Goal: Task Accomplishment & Management: Complete application form

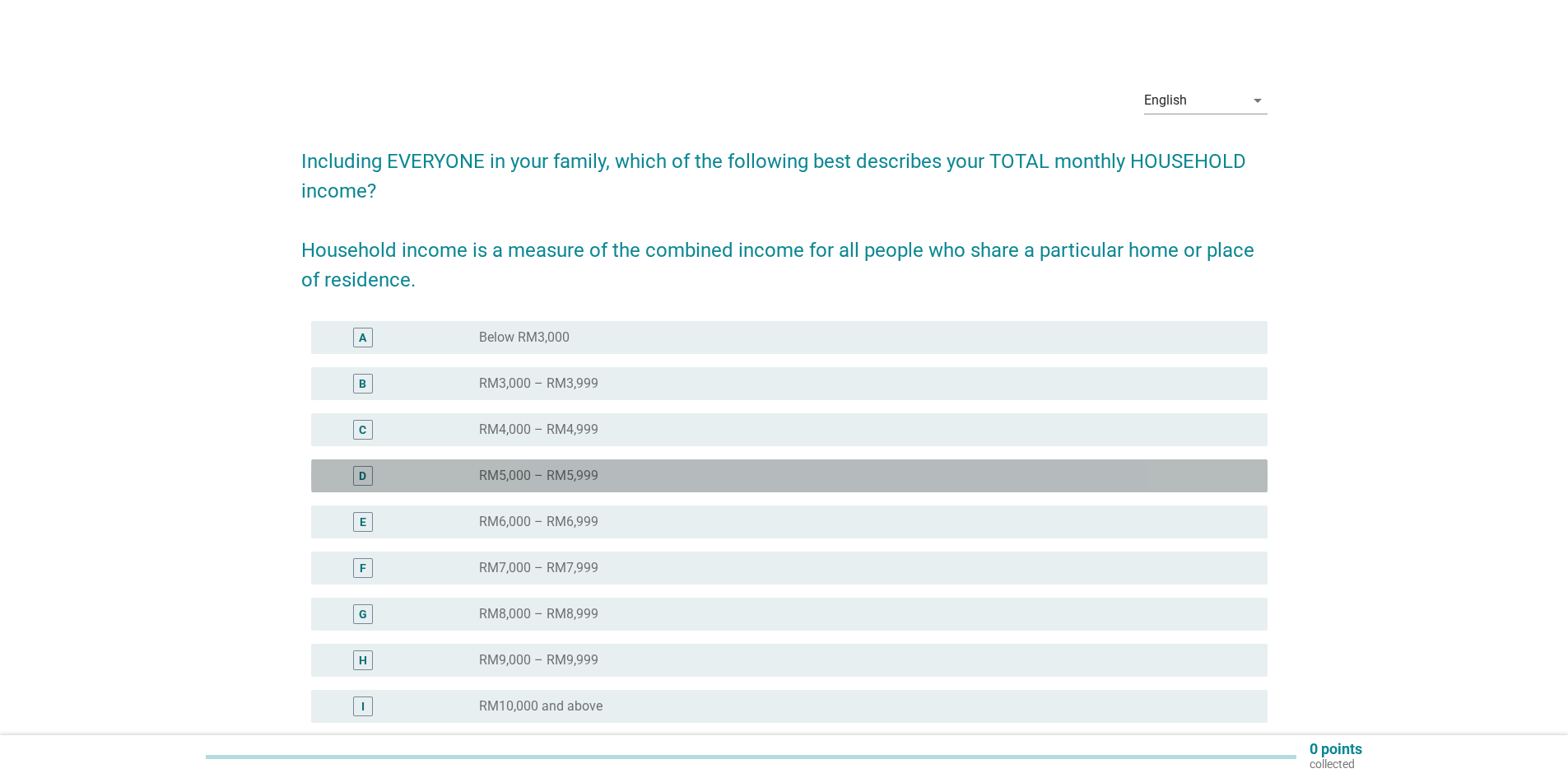
click at [606, 472] on div "radio_button_unchecked RM5,000 – RM5,999" at bounding box center [860, 476] width 762 height 17
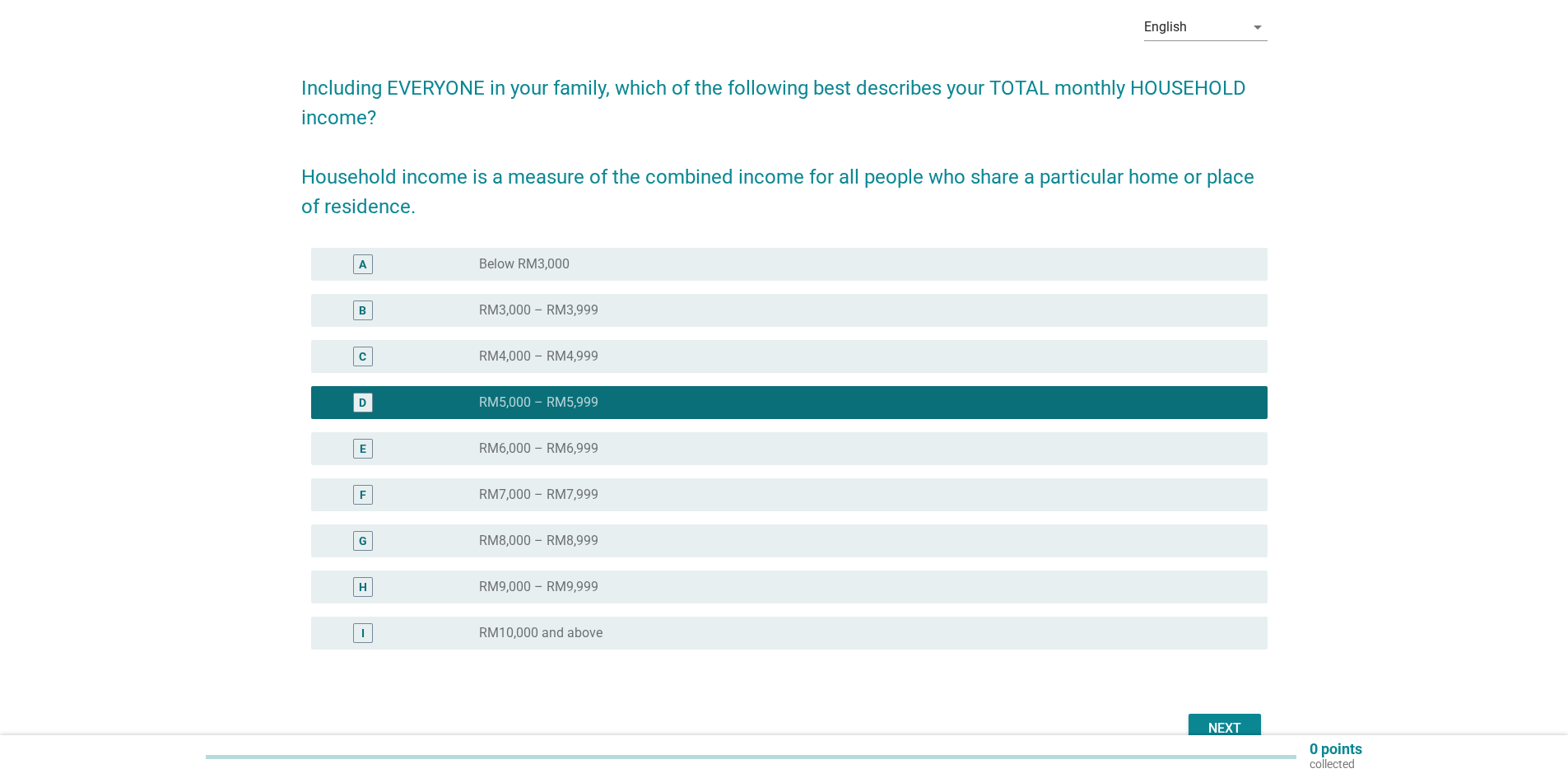
scroll to position [161, 0]
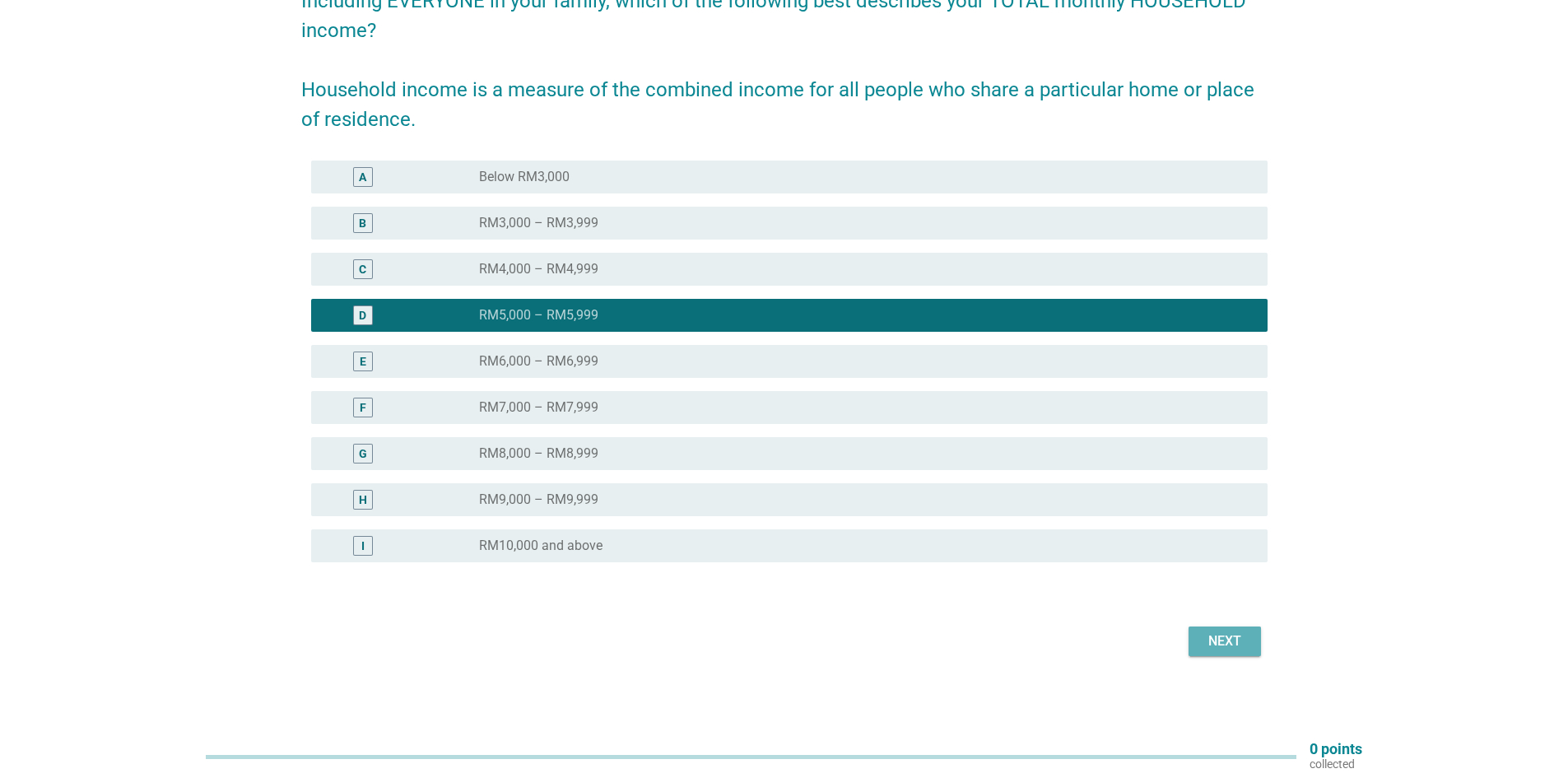
click at [1202, 636] on div "Next" at bounding box center [1225, 641] width 46 height 20
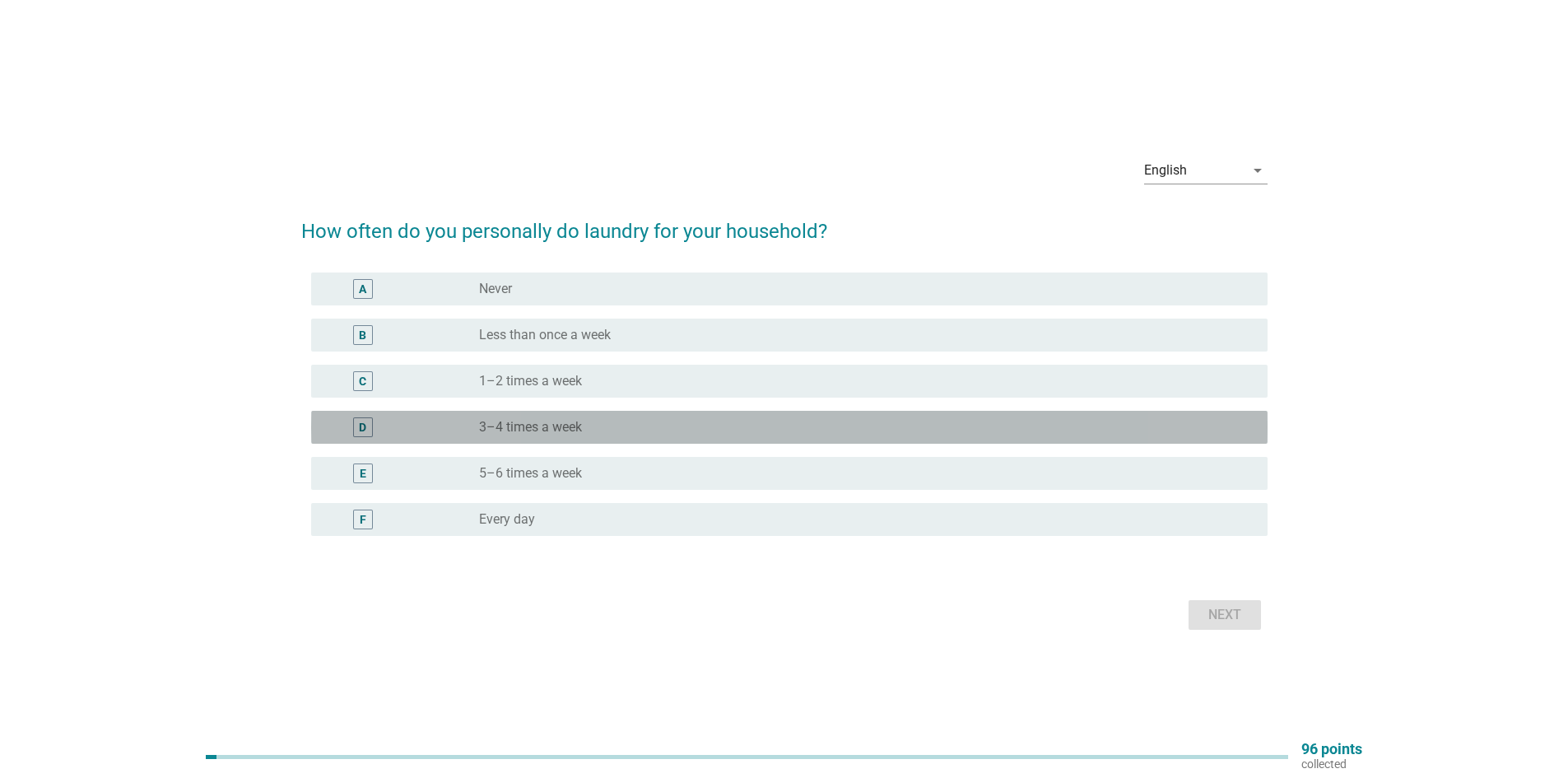
click at [556, 419] on label "3–4 times a week" at bounding box center [530, 427] width 103 height 17
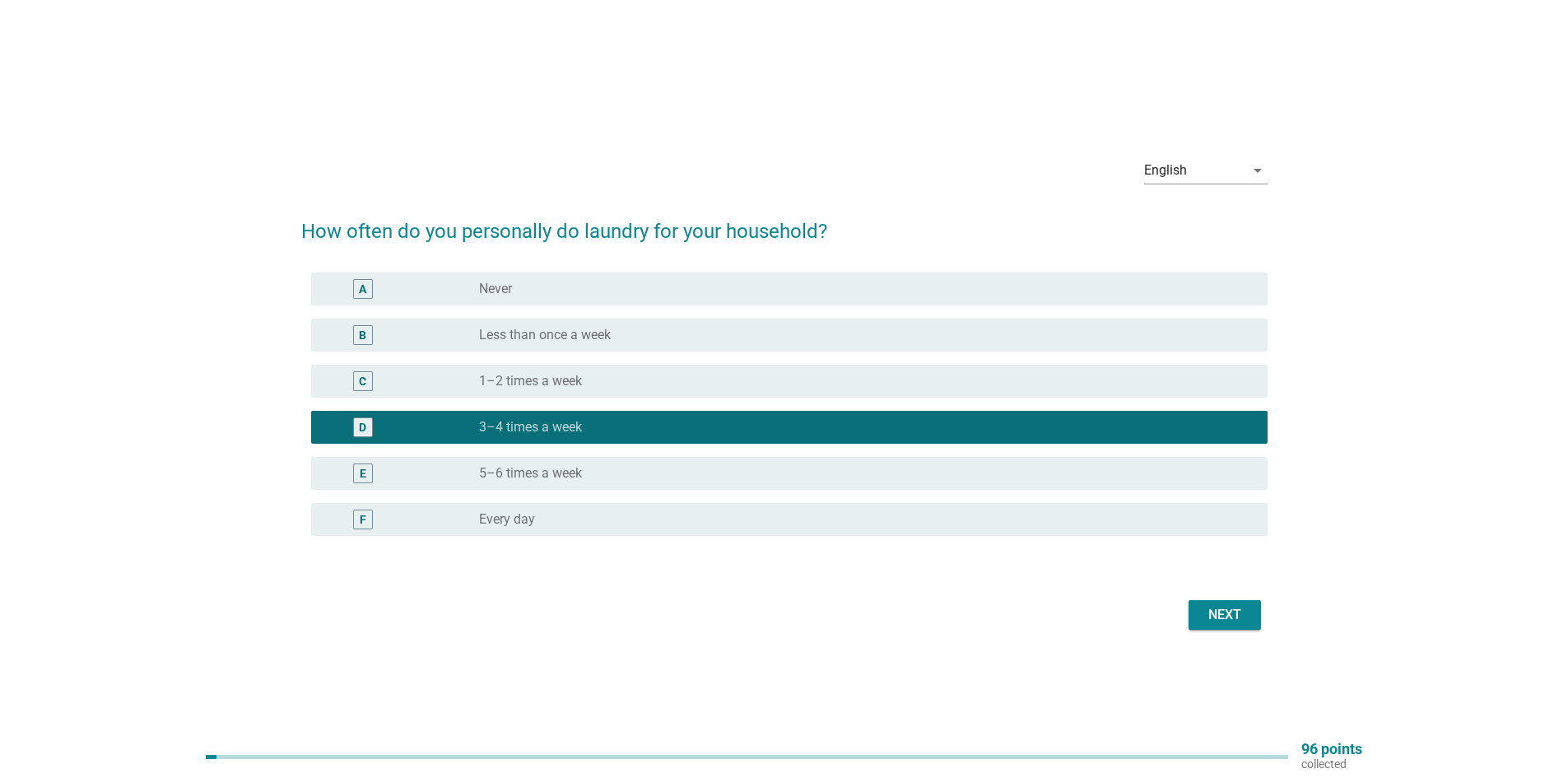
click at [1228, 622] on div "Next" at bounding box center [1225, 615] width 46 height 20
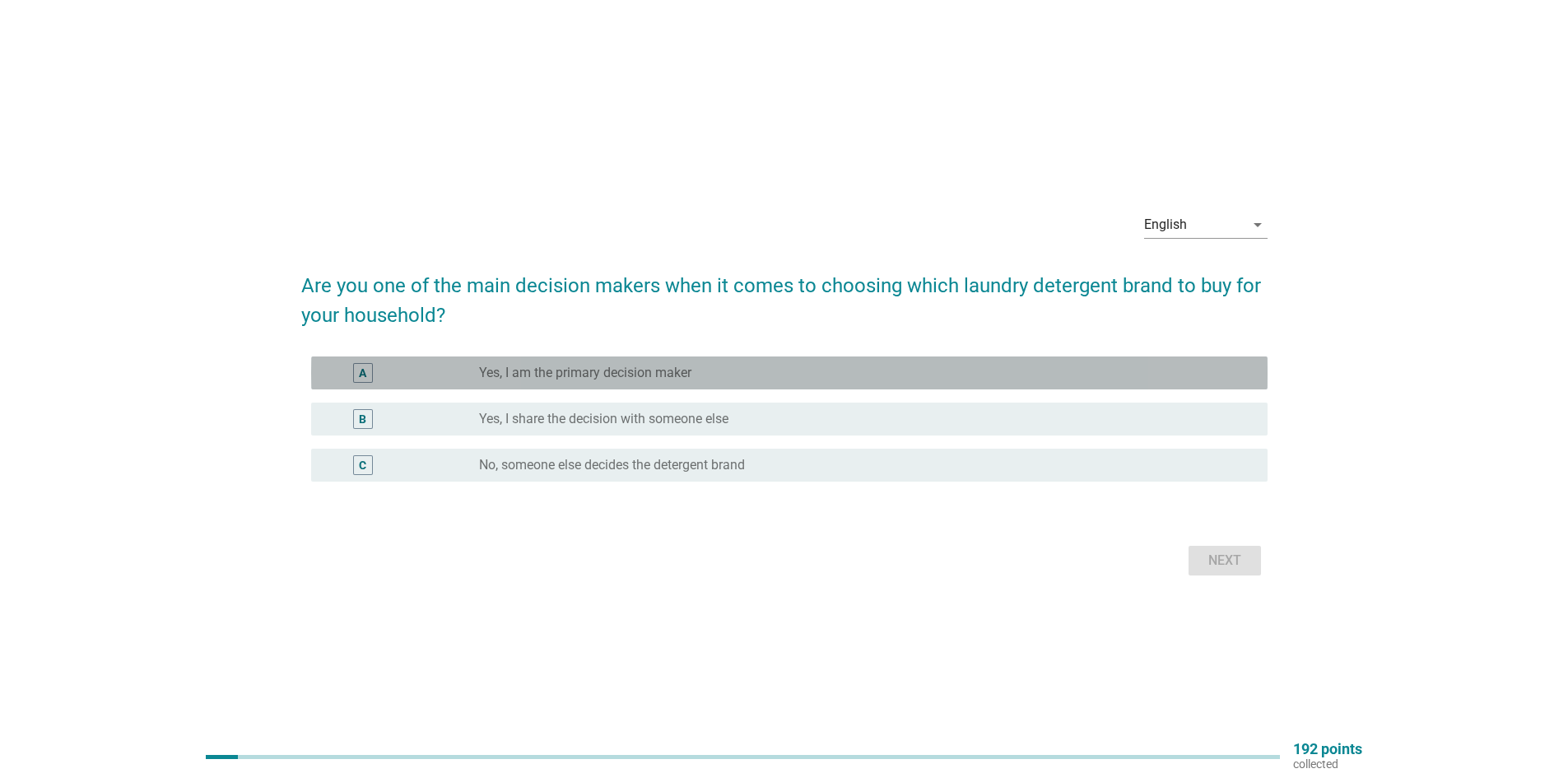
click at [634, 386] on div "A radio_button_unchecked Yes, I am the primary decision maker" at bounding box center [789, 373] width 957 height 33
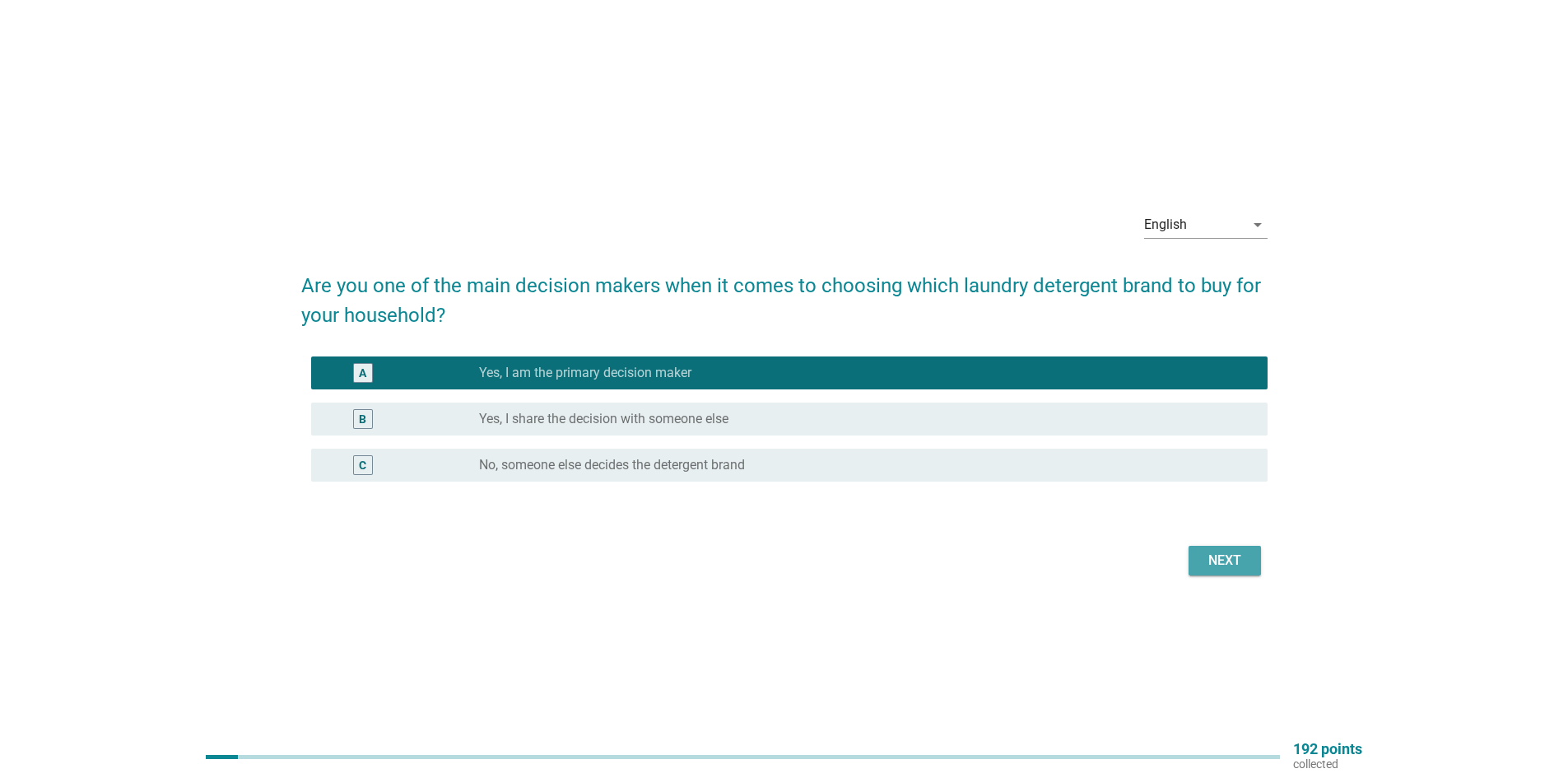
click at [1239, 567] on div "Next" at bounding box center [1225, 560] width 46 height 20
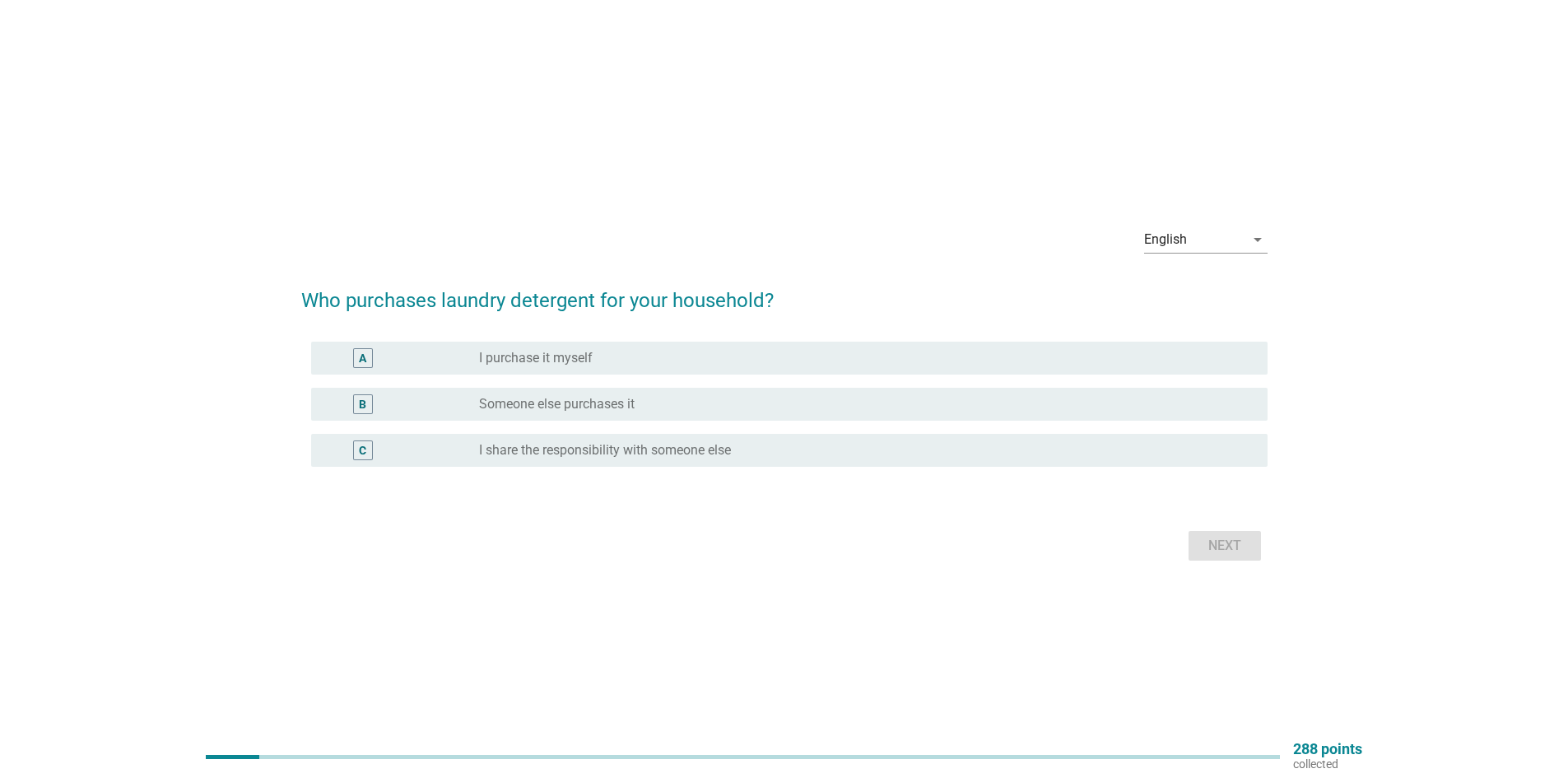
click at [581, 454] on label "I share the responsibility with someone else" at bounding box center [605, 450] width 252 height 17
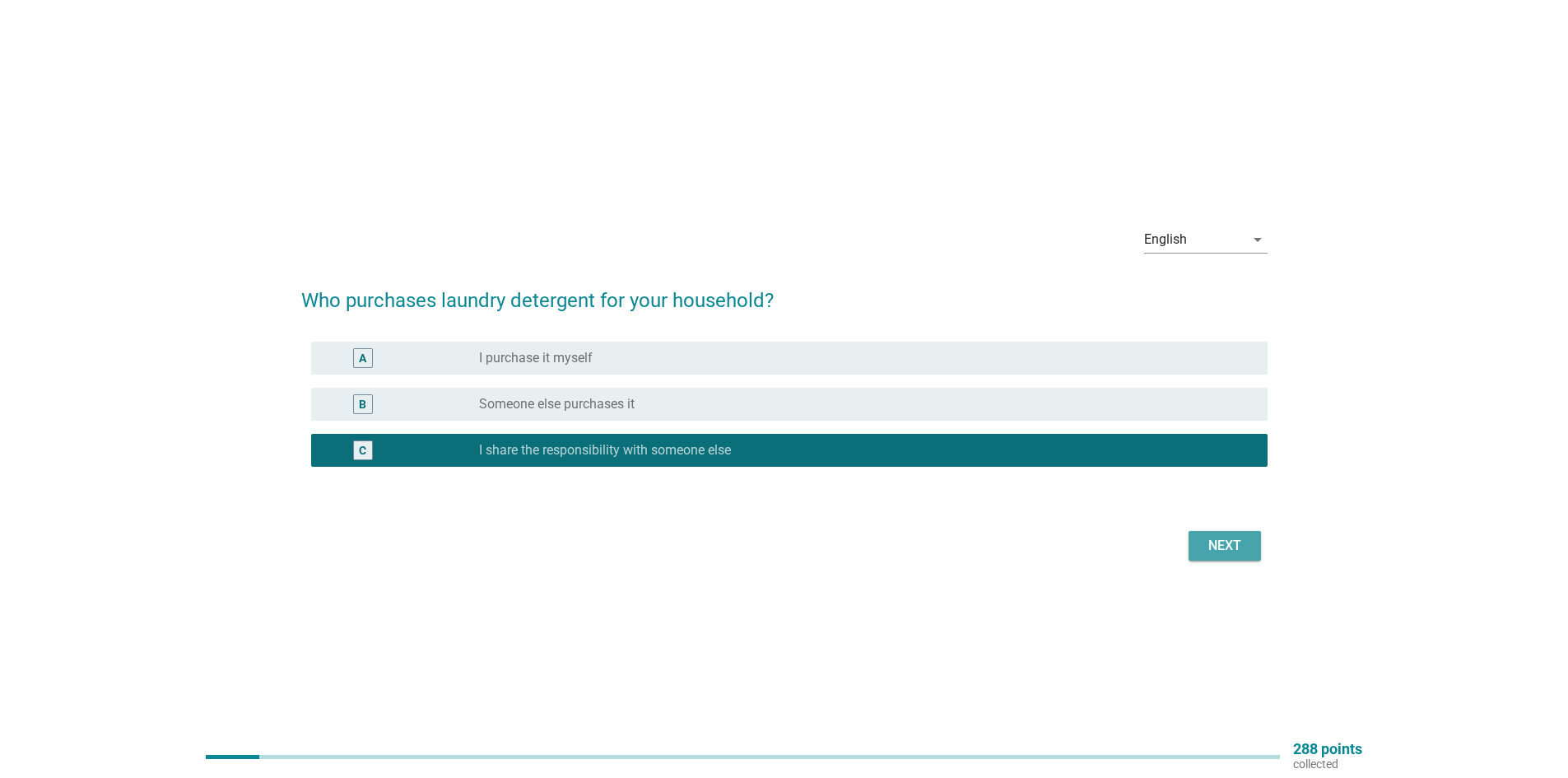
click at [1224, 548] on div "Next" at bounding box center [1225, 545] width 46 height 20
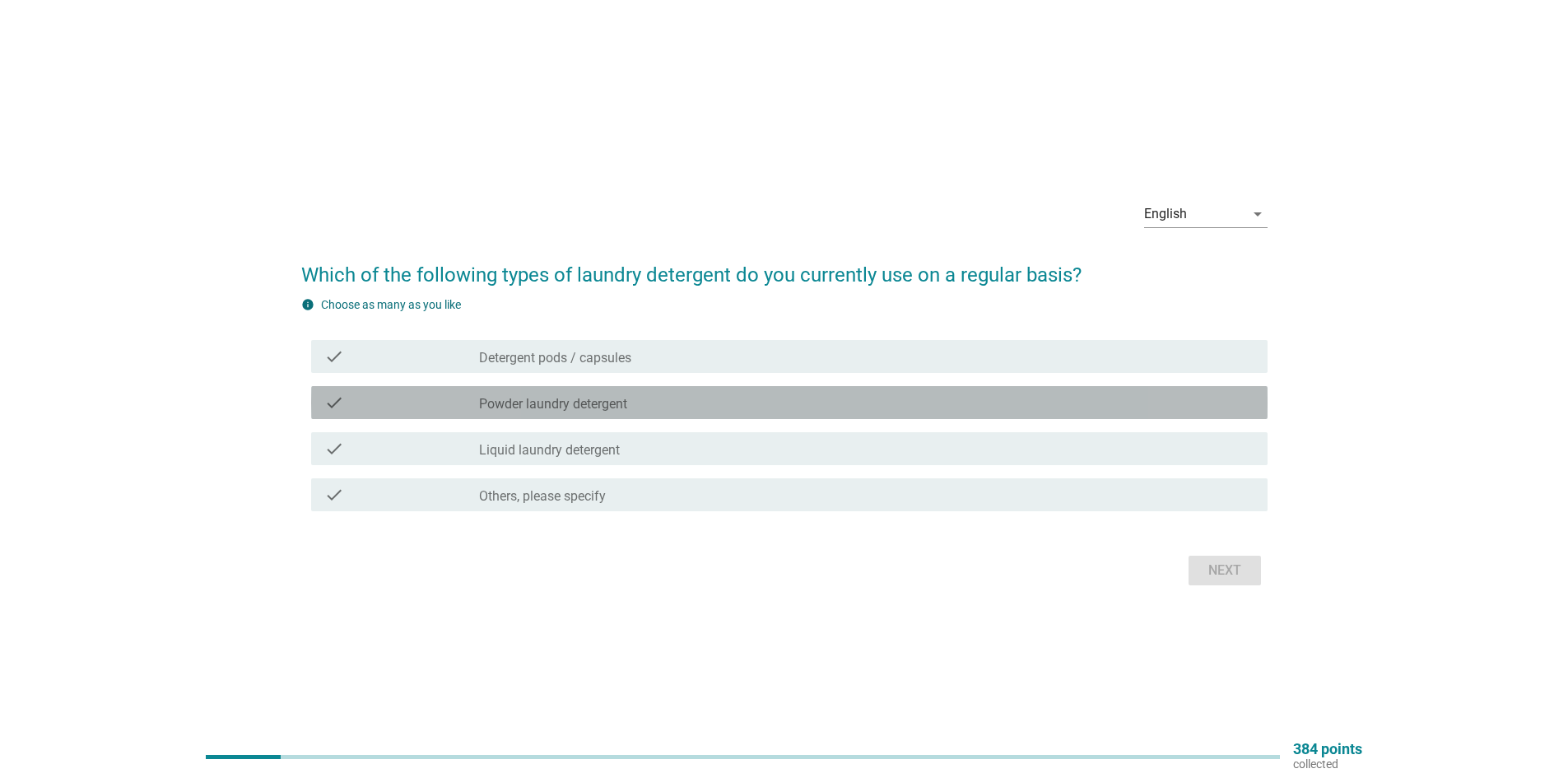
click at [650, 403] on div "check_box_outline_blank Powder laundry detergent" at bounding box center [866, 402] width 775 height 20
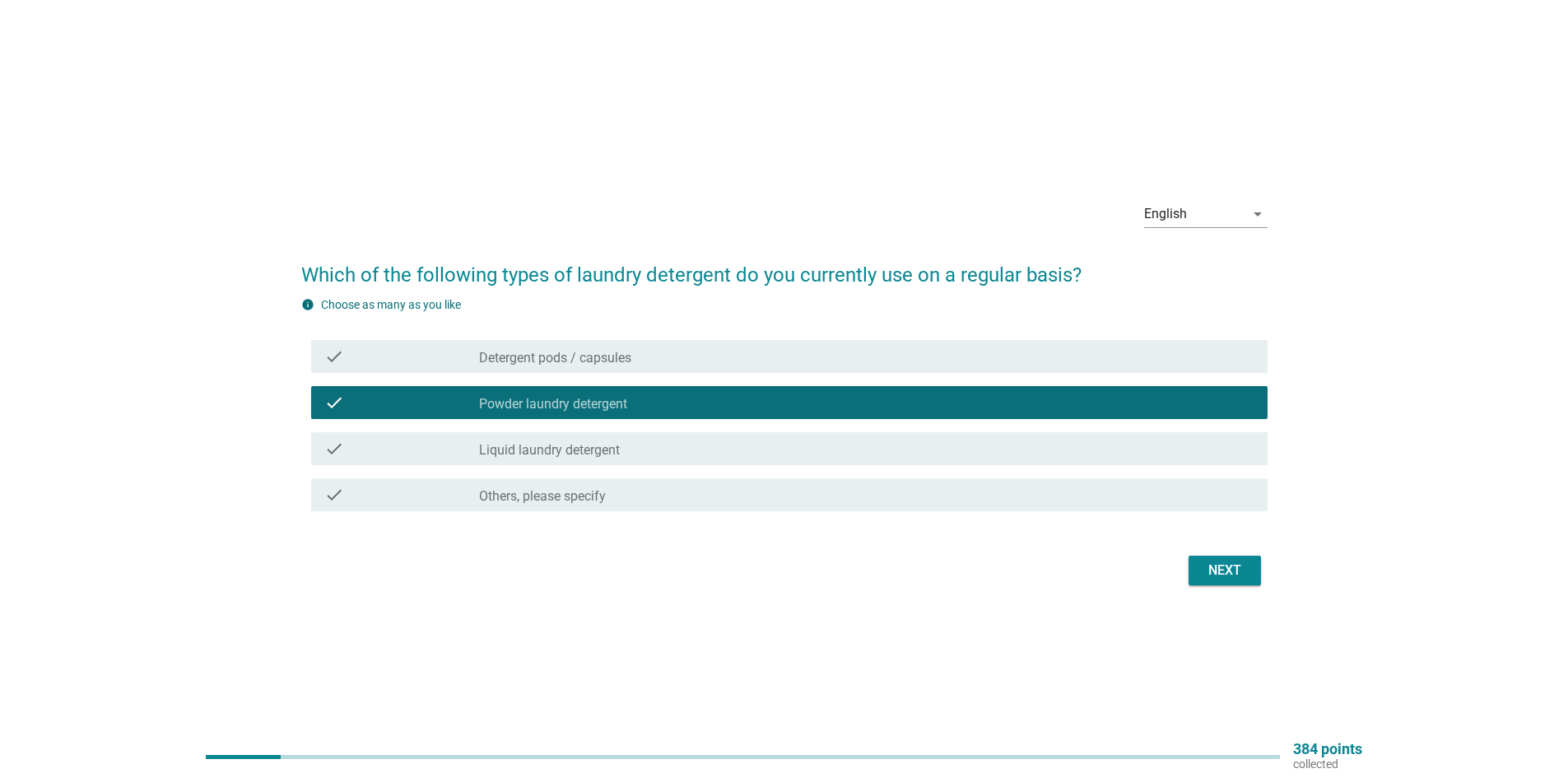
click at [654, 459] on div "check check_box_outline_blank Liquid laundry detergent" at bounding box center [789, 449] width 957 height 33
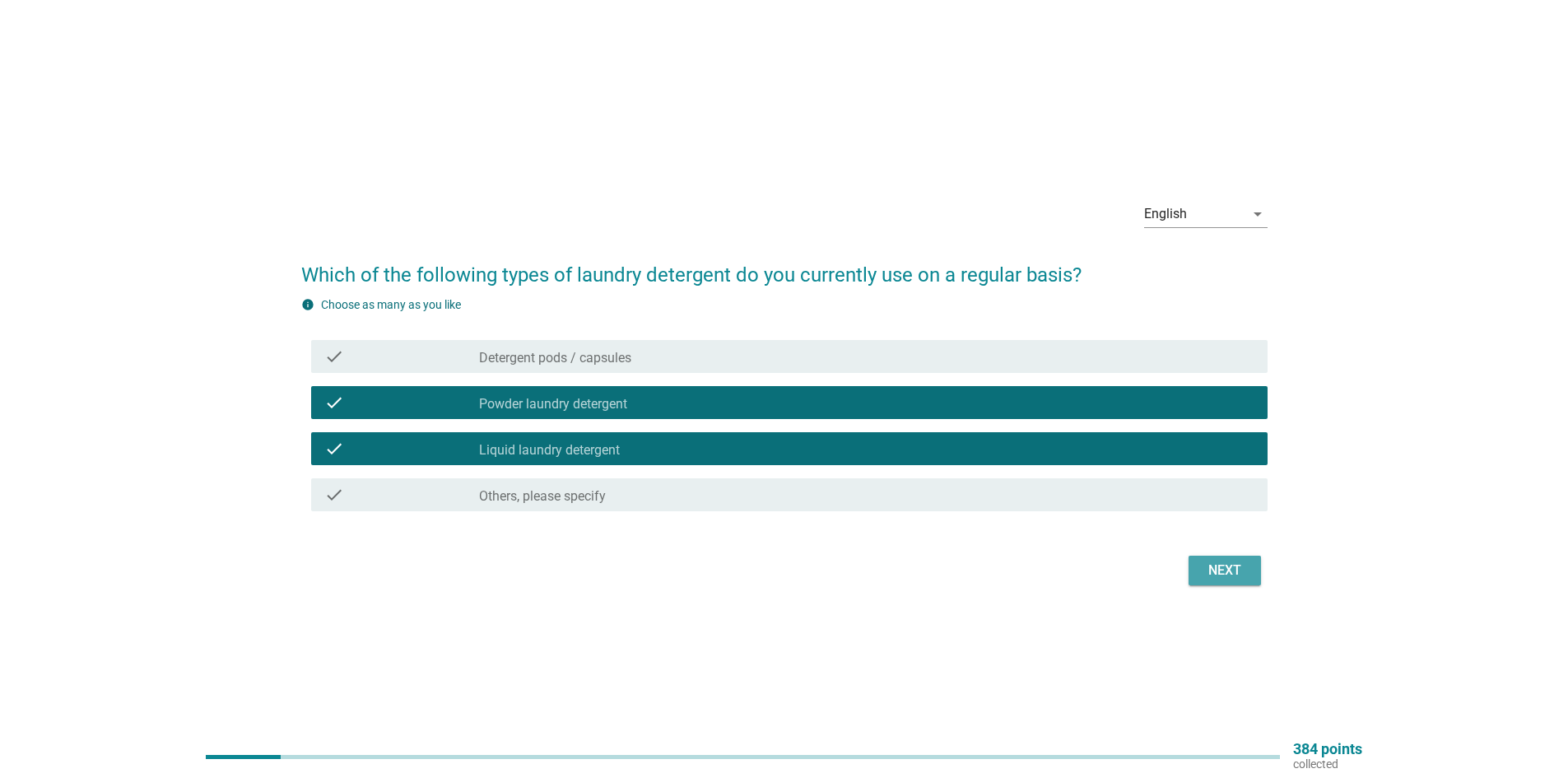
click at [1213, 574] on div "Next" at bounding box center [1225, 570] width 46 height 20
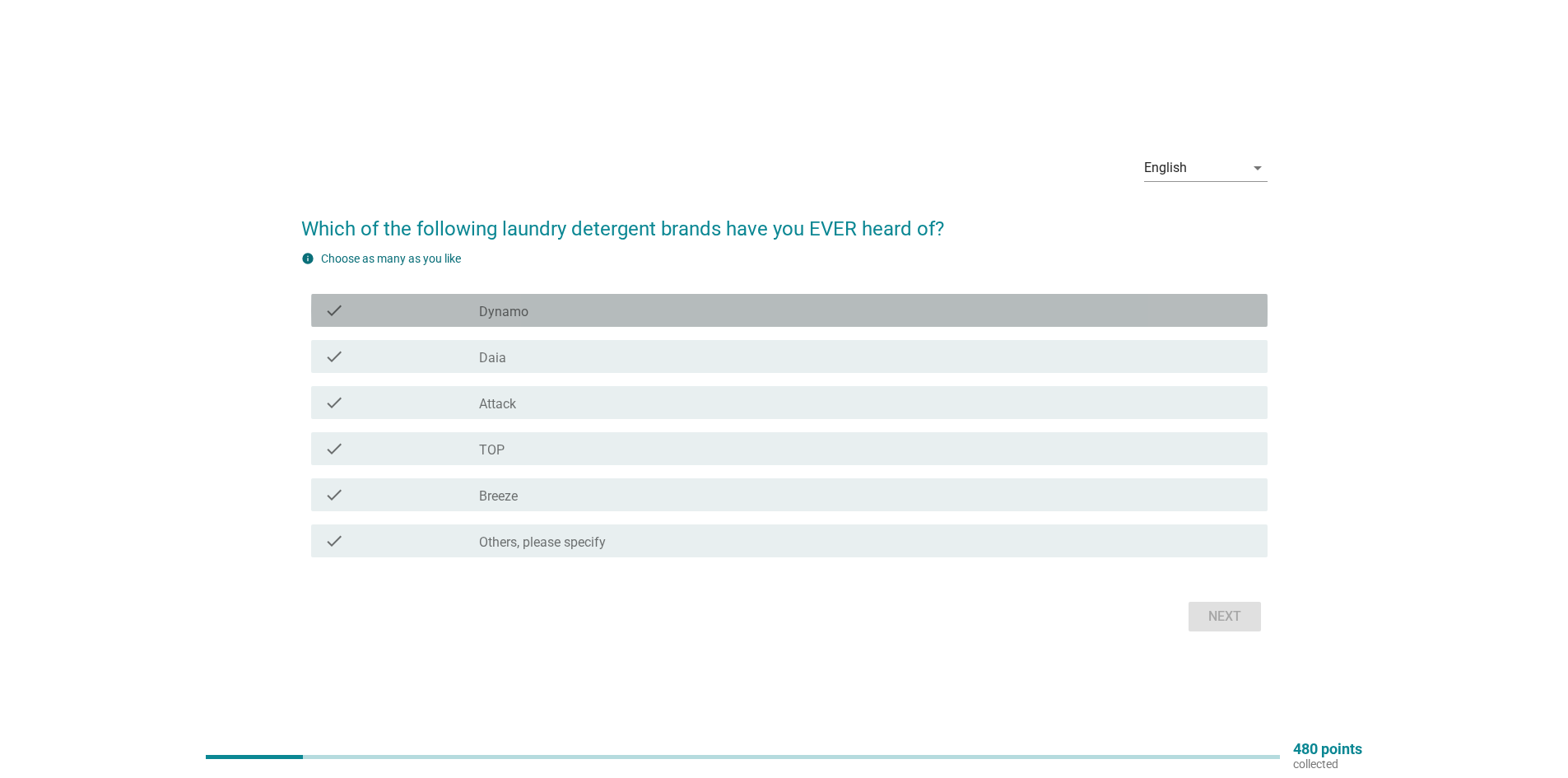
click at [527, 324] on div "check check_box_outline_blank Dynamo" at bounding box center [789, 310] width 957 height 33
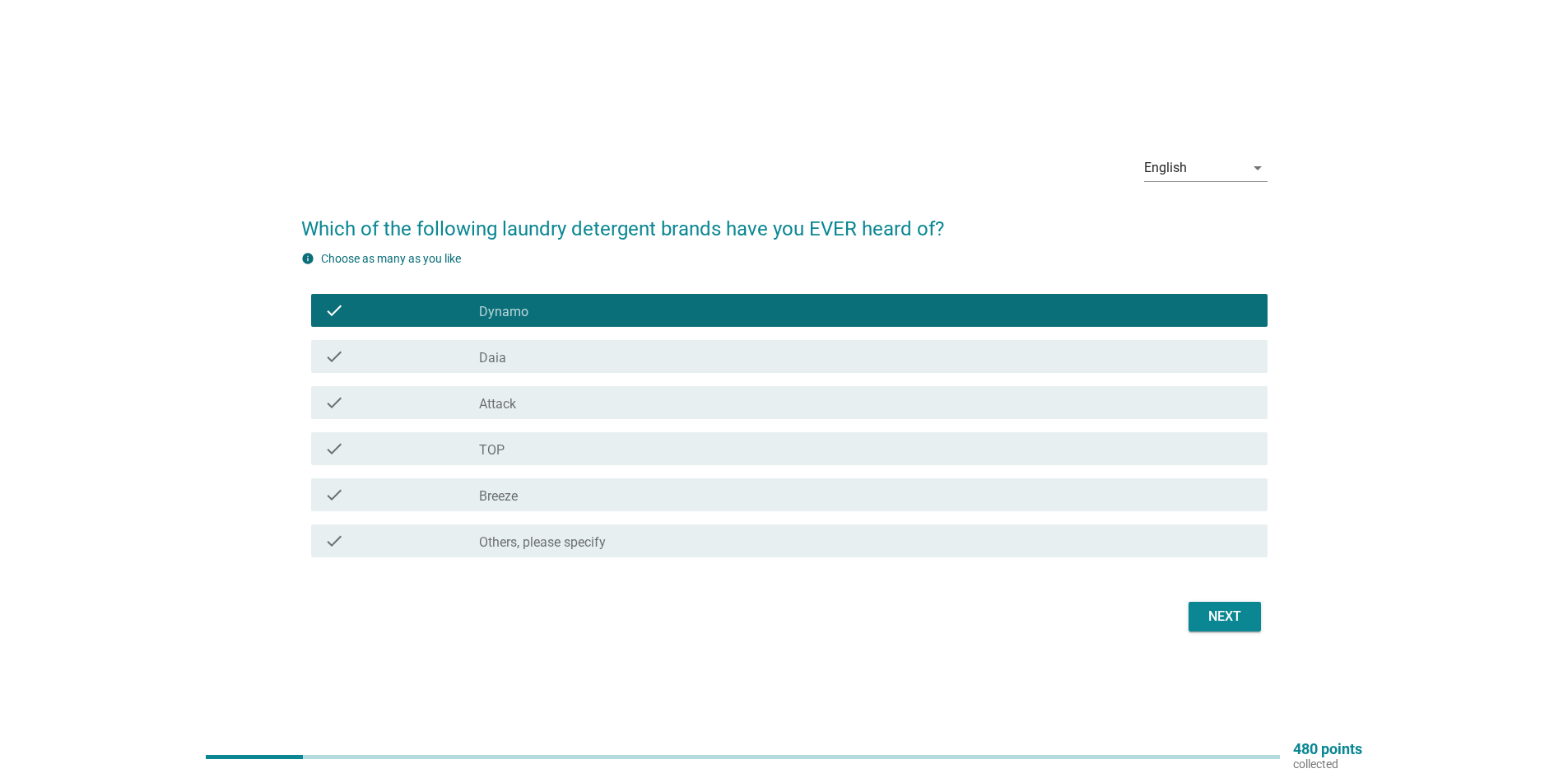
click at [528, 363] on div "check_box_outline_blank Daia" at bounding box center [866, 357] width 775 height 20
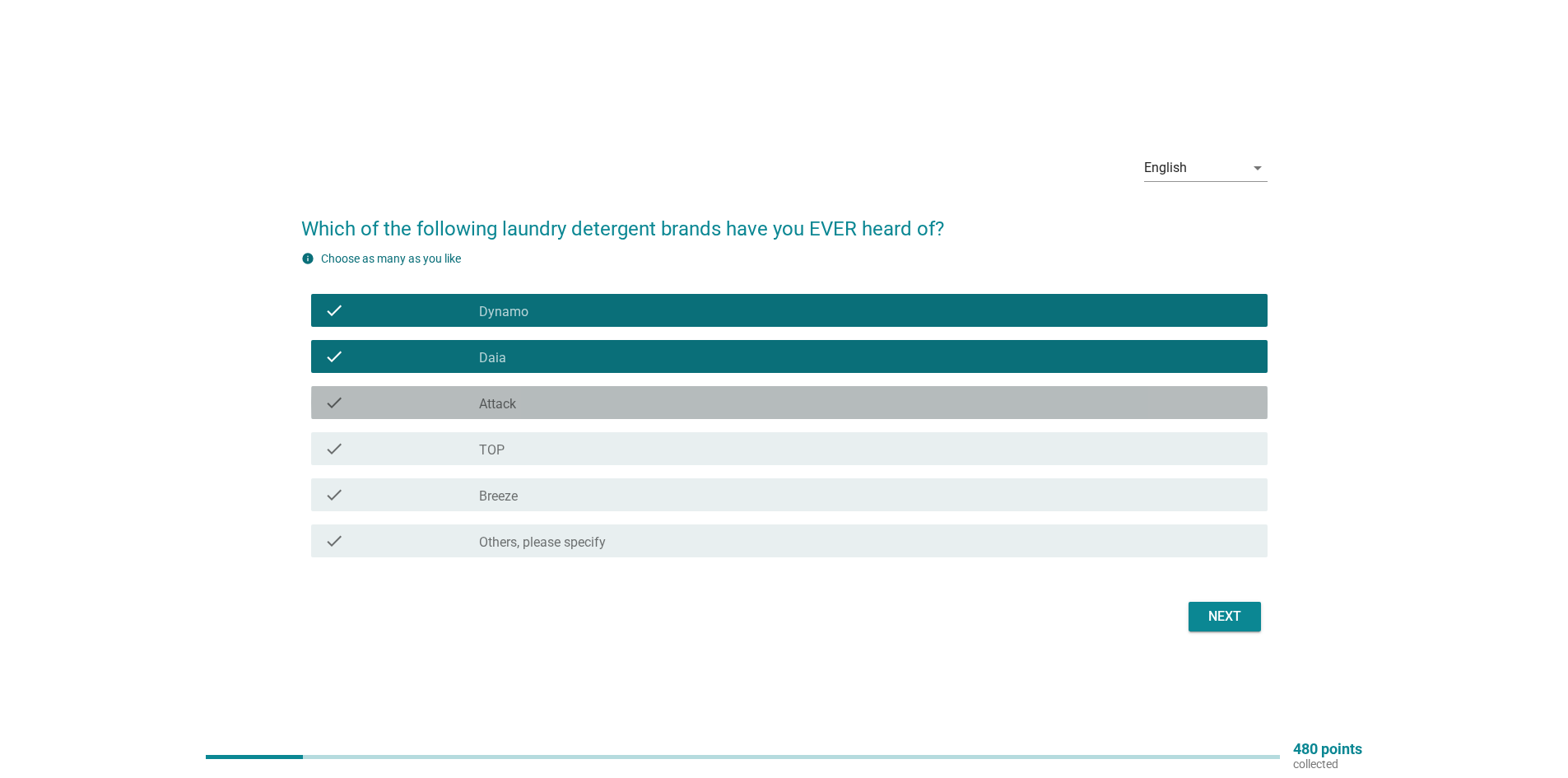
click at [537, 403] on div "check_box_outline_blank Attack" at bounding box center [866, 402] width 775 height 20
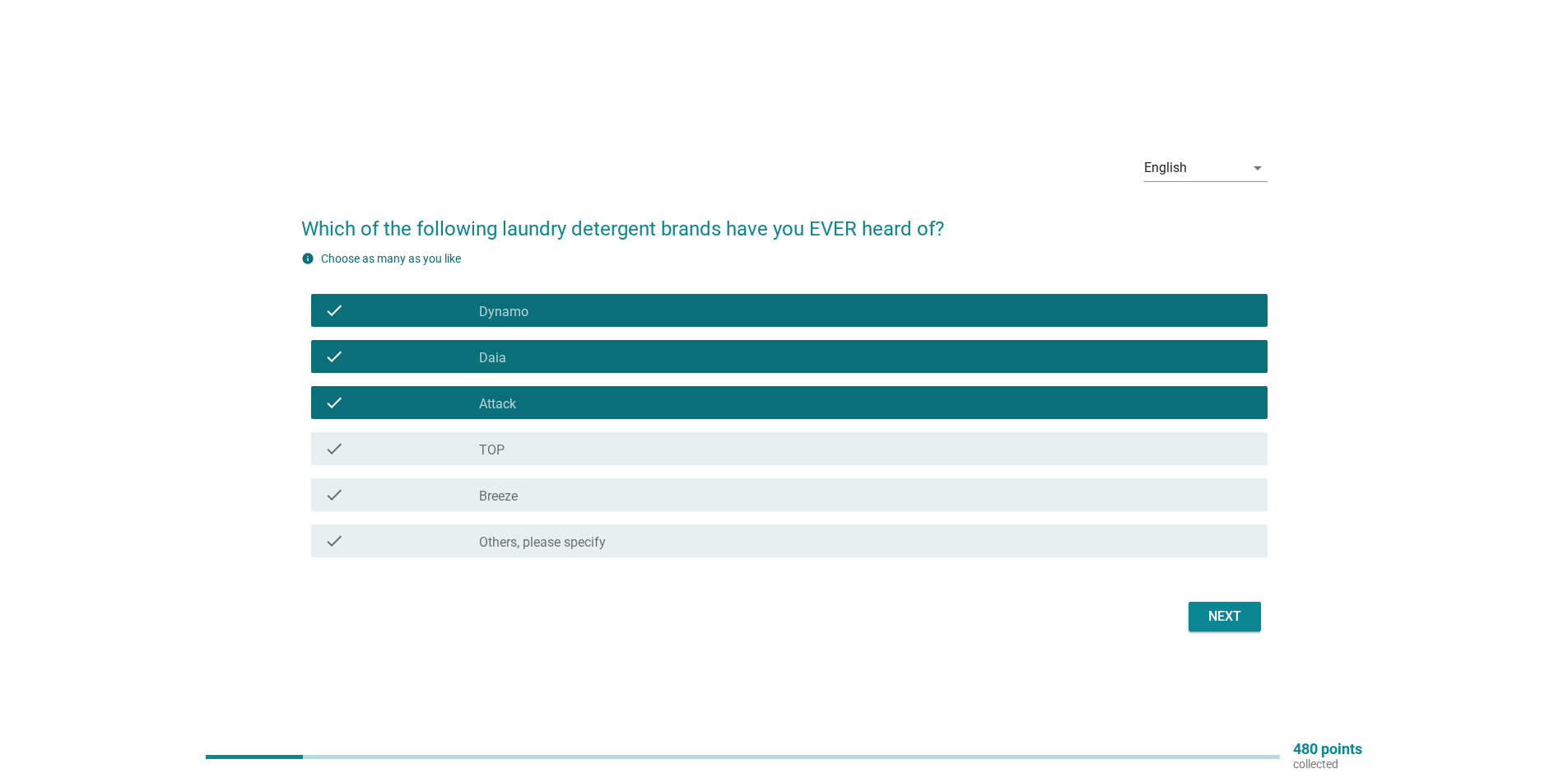
drag, startPoint x: 536, startPoint y: 435, endPoint x: 535, endPoint y: 445, distance: 10.0
click at [536, 440] on div "check check_box_outline_blank TOP" at bounding box center [789, 449] width 957 height 33
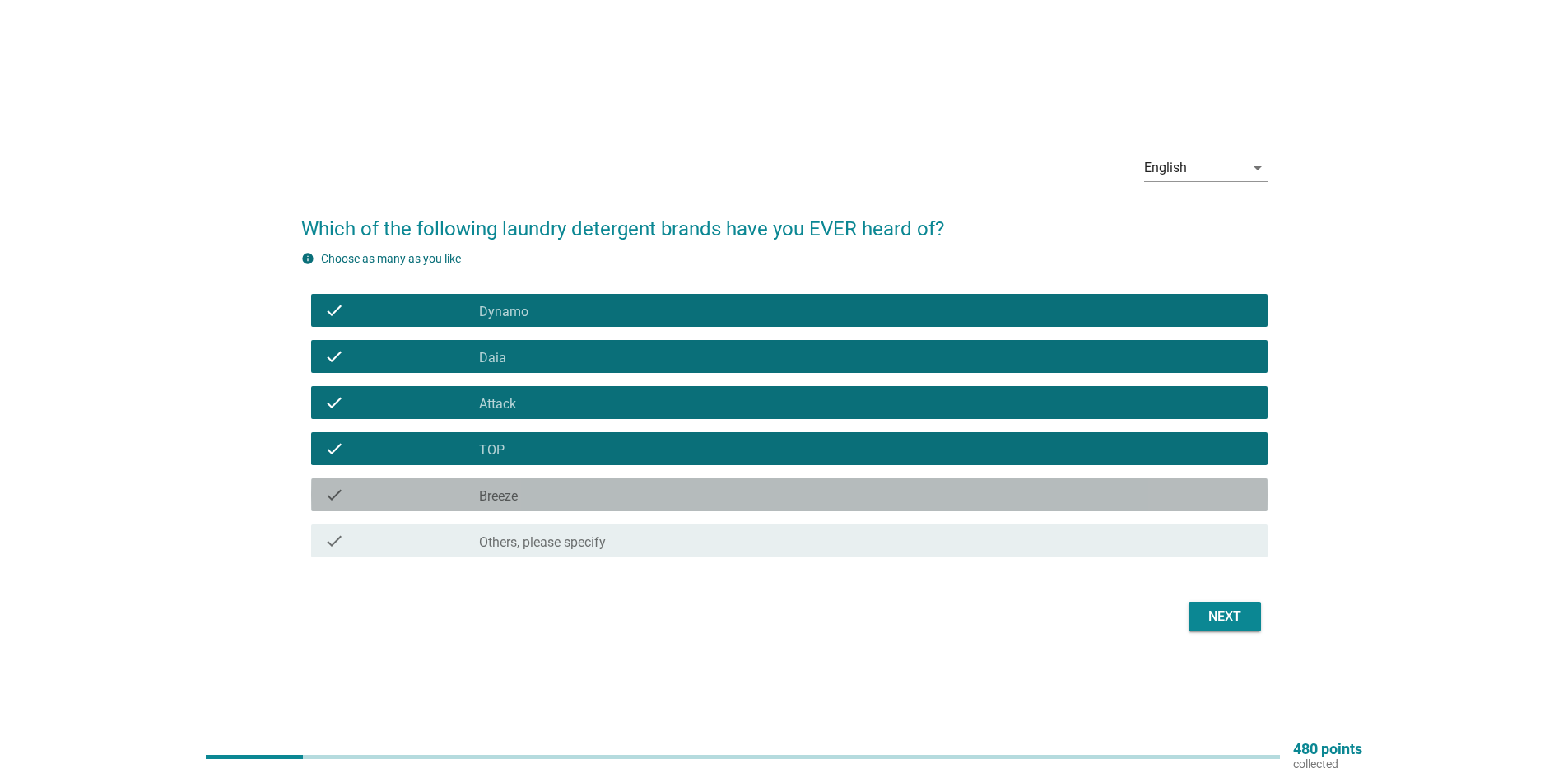
click at [534, 484] on div "check check_box_outline_blank Breeze" at bounding box center [789, 495] width 957 height 33
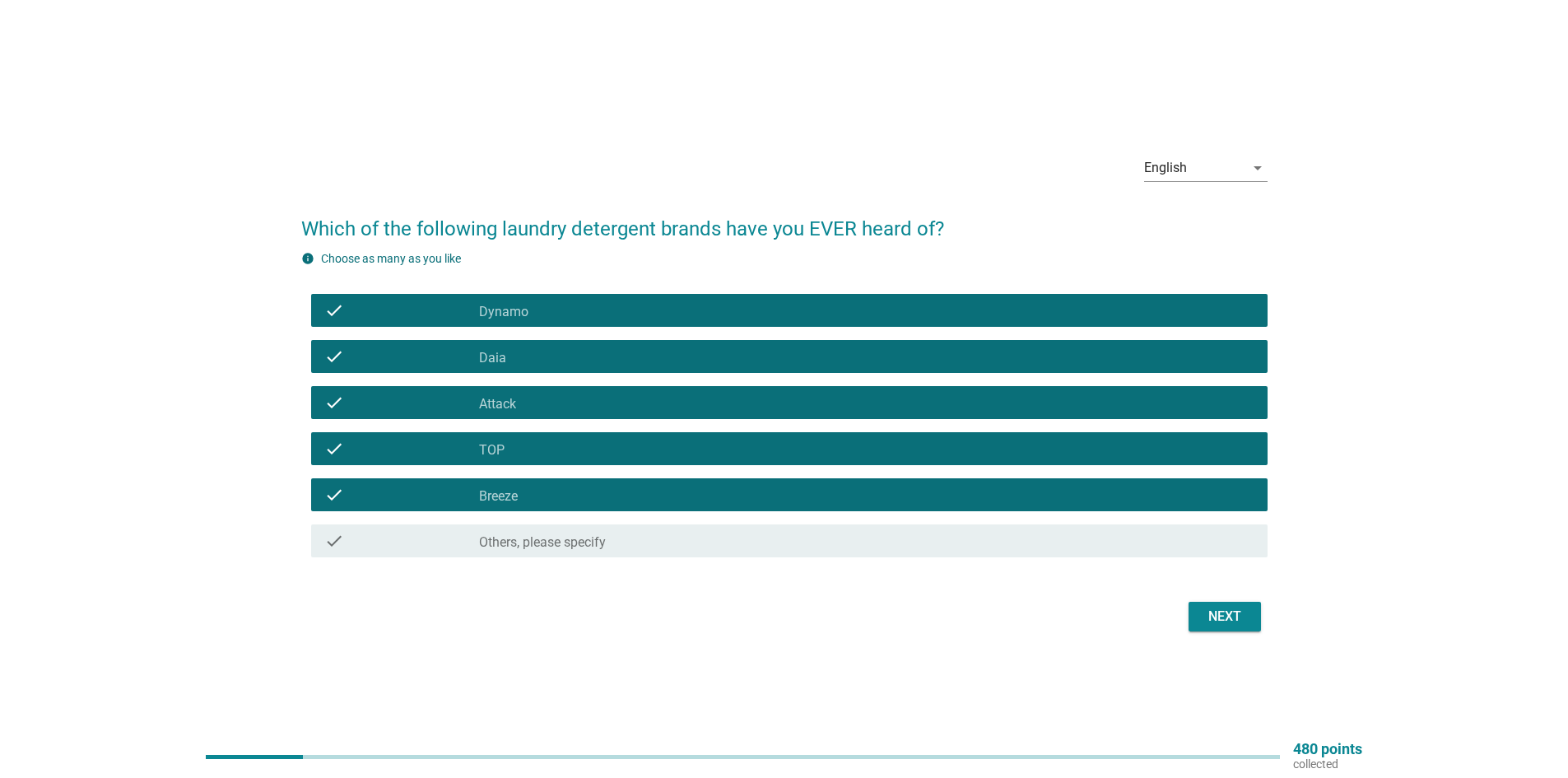
click at [1225, 616] on div "Next" at bounding box center [1225, 617] width 46 height 20
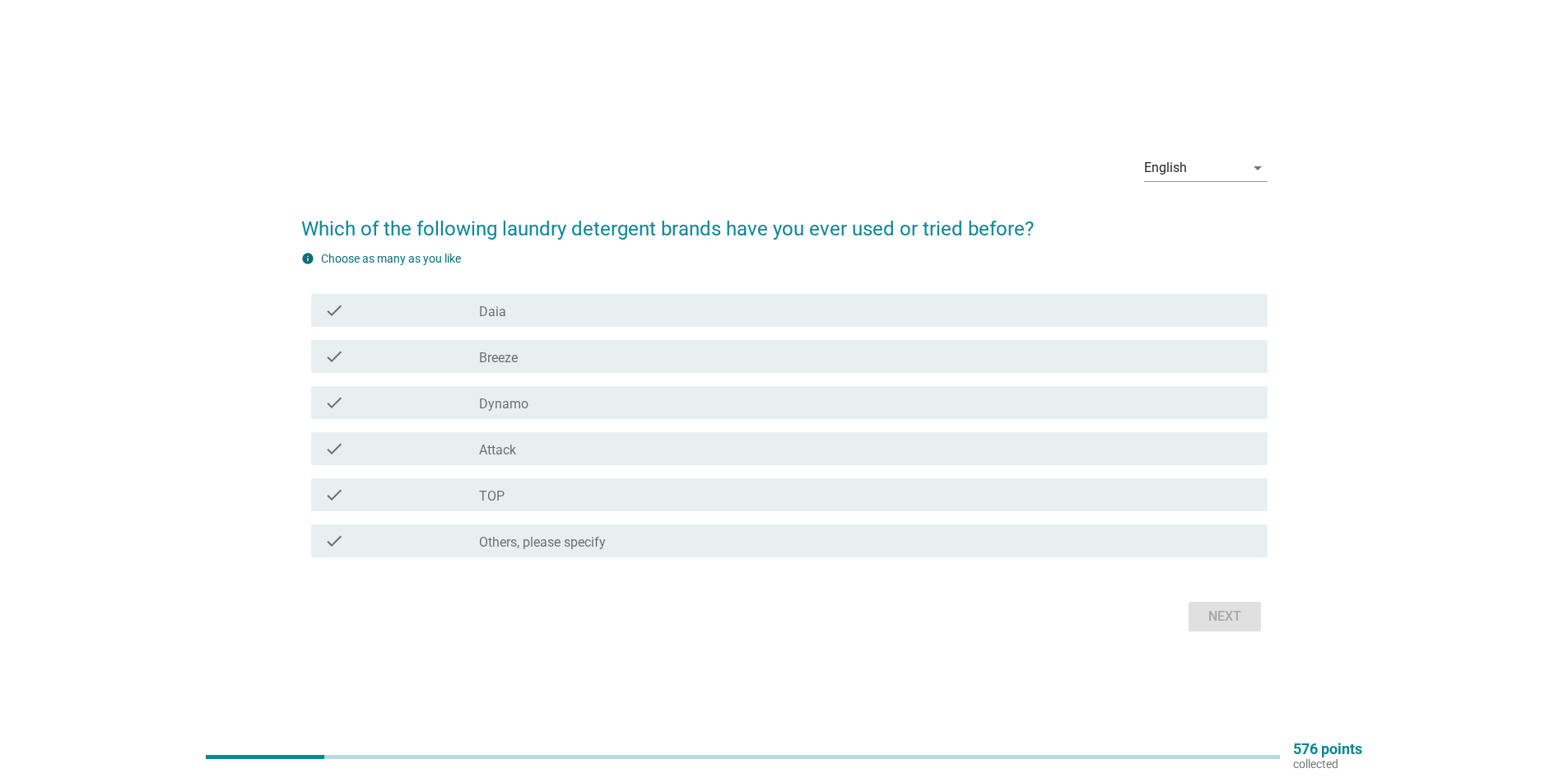
click at [585, 324] on div "check check_box_outline_blank Daia" at bounding box center [789, 310] width 957 height 33
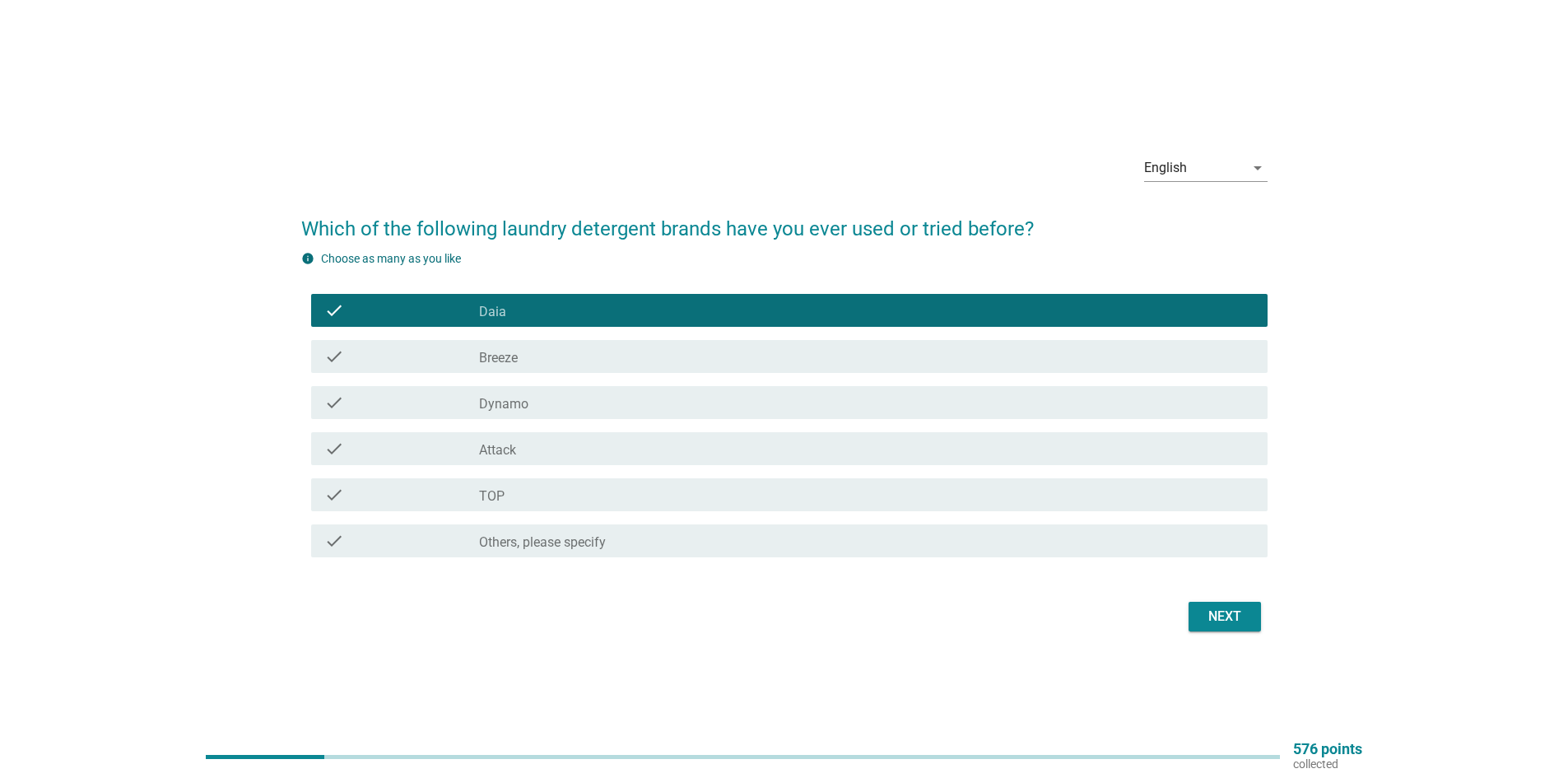
click at [553, 368] on div "check check_box_outline_blank Breeze" at bounding box center [789, 357] width 957 height 33
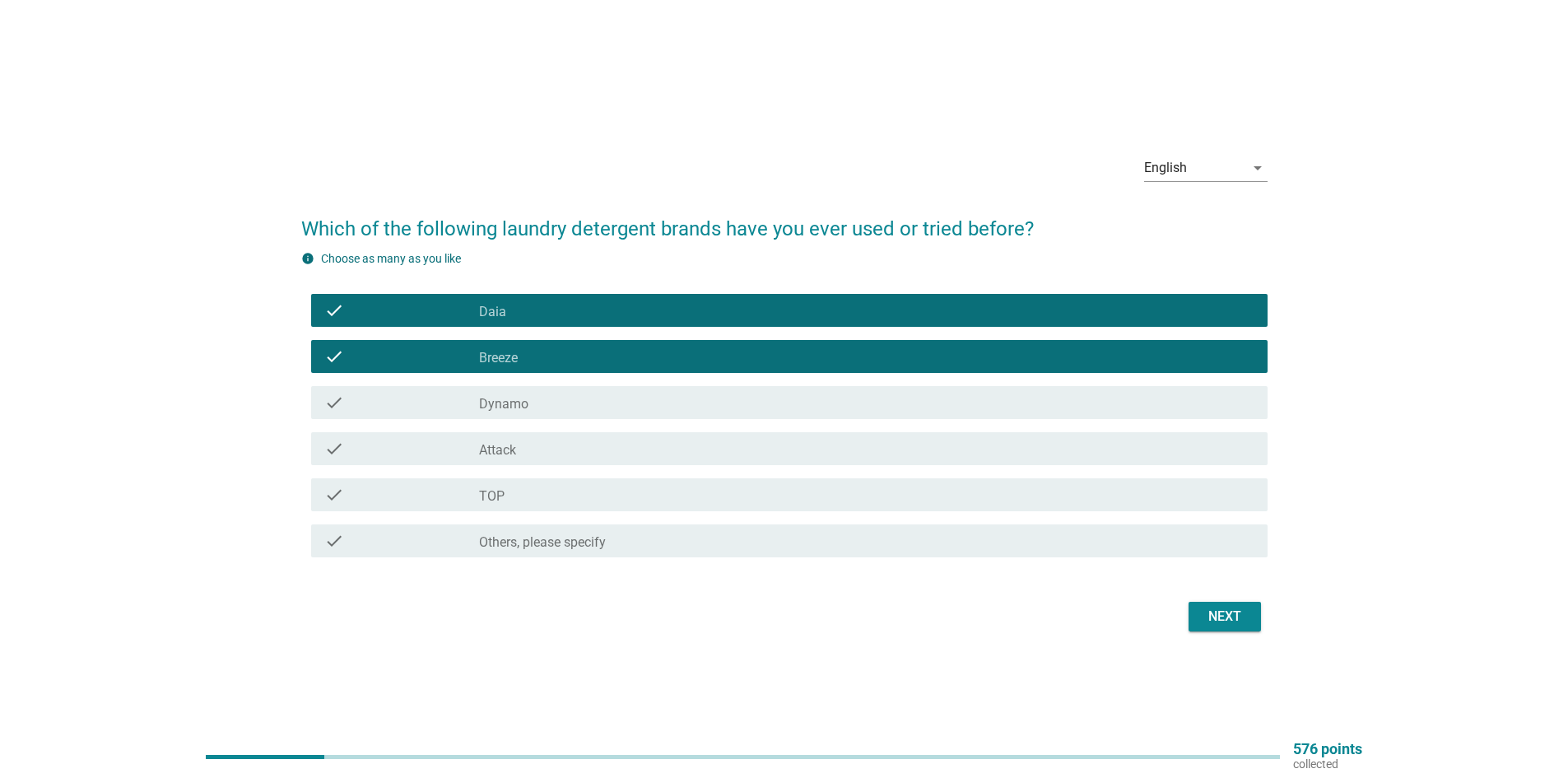
click at [549, 461] on div "check check_box_outline_blank Attack" at bounding box center [789, 449] width 957 height 33
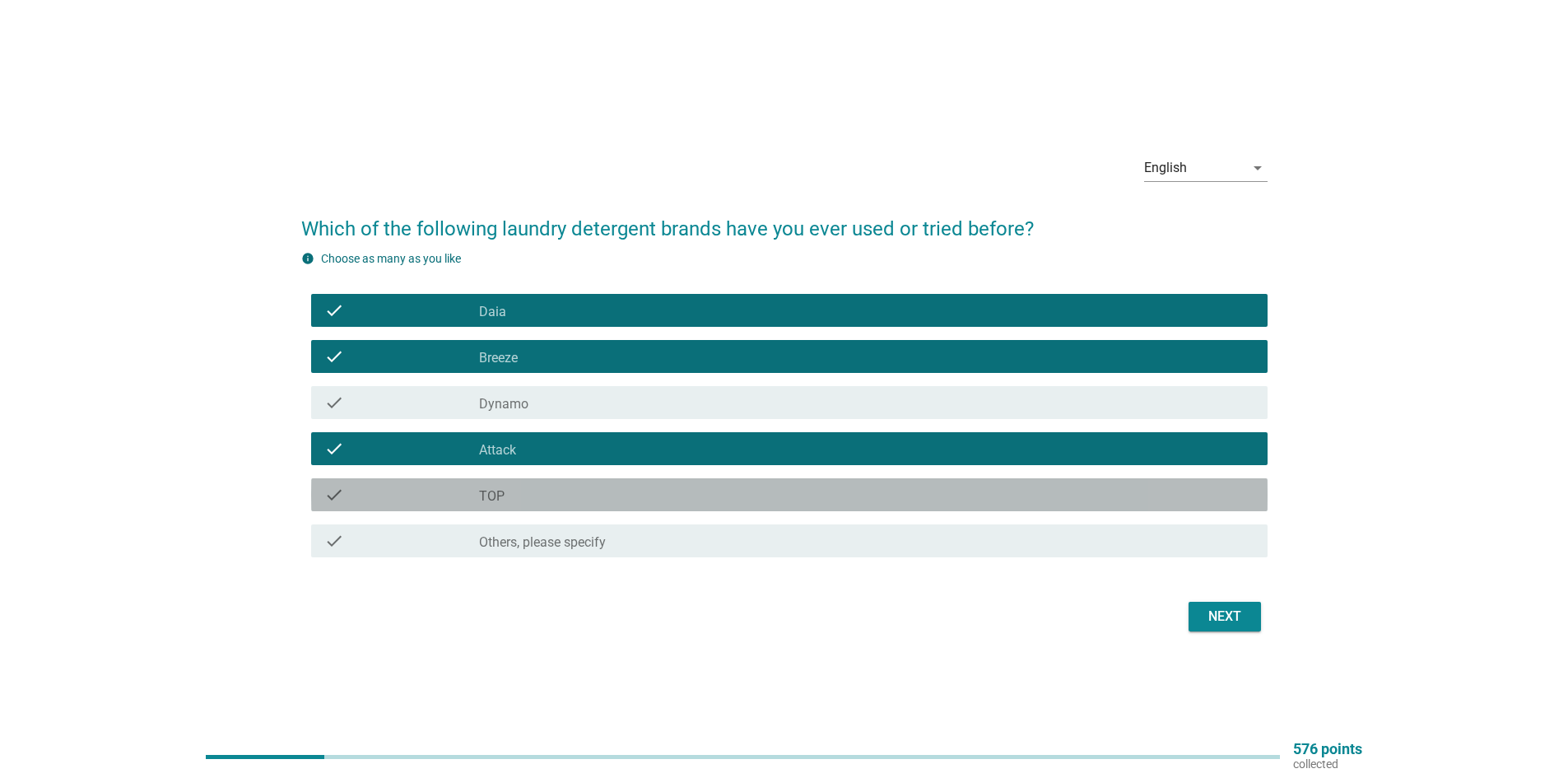
click at [549, 493] on div "check_box_outline_blank TOP" at bounding box center [866, 495] width 775 height 20
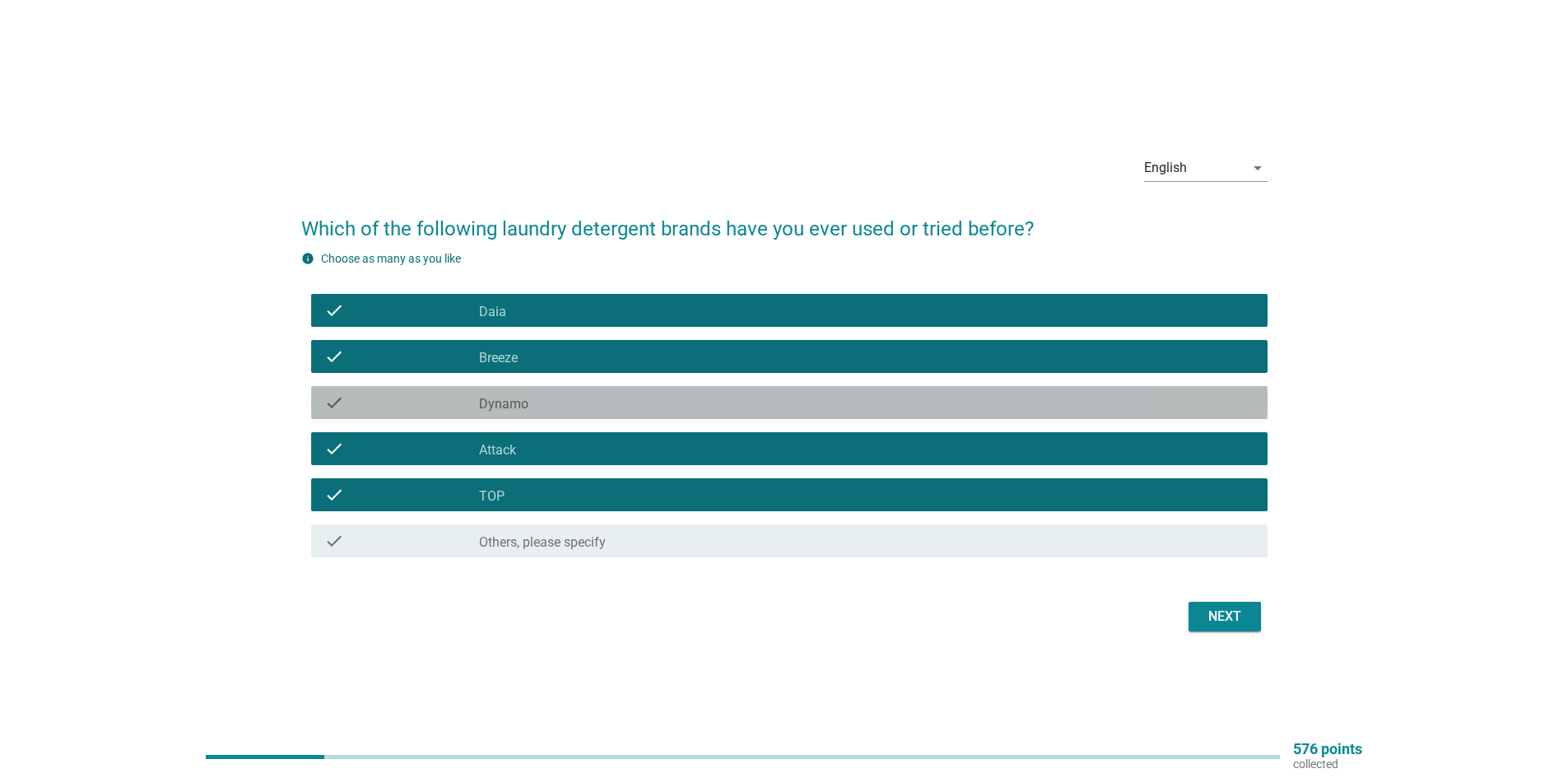
click at [629, 402] on div "check_box_outline_blank Dynamo" at bounding box center [866, 402] width 775 height 20
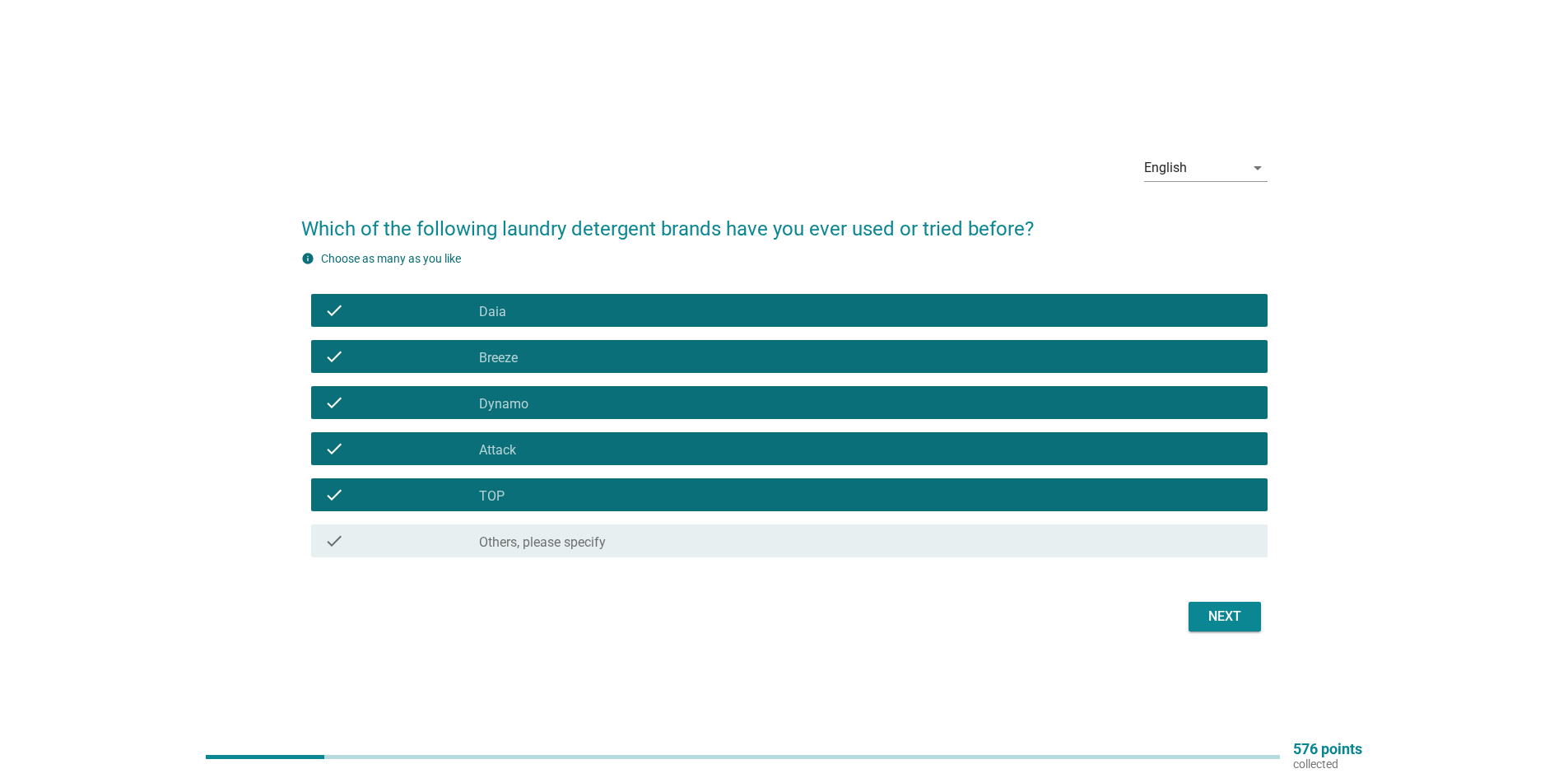
click at [1204, 606] on button "Next" at bounding box center [1225, 617] width 73 height 30
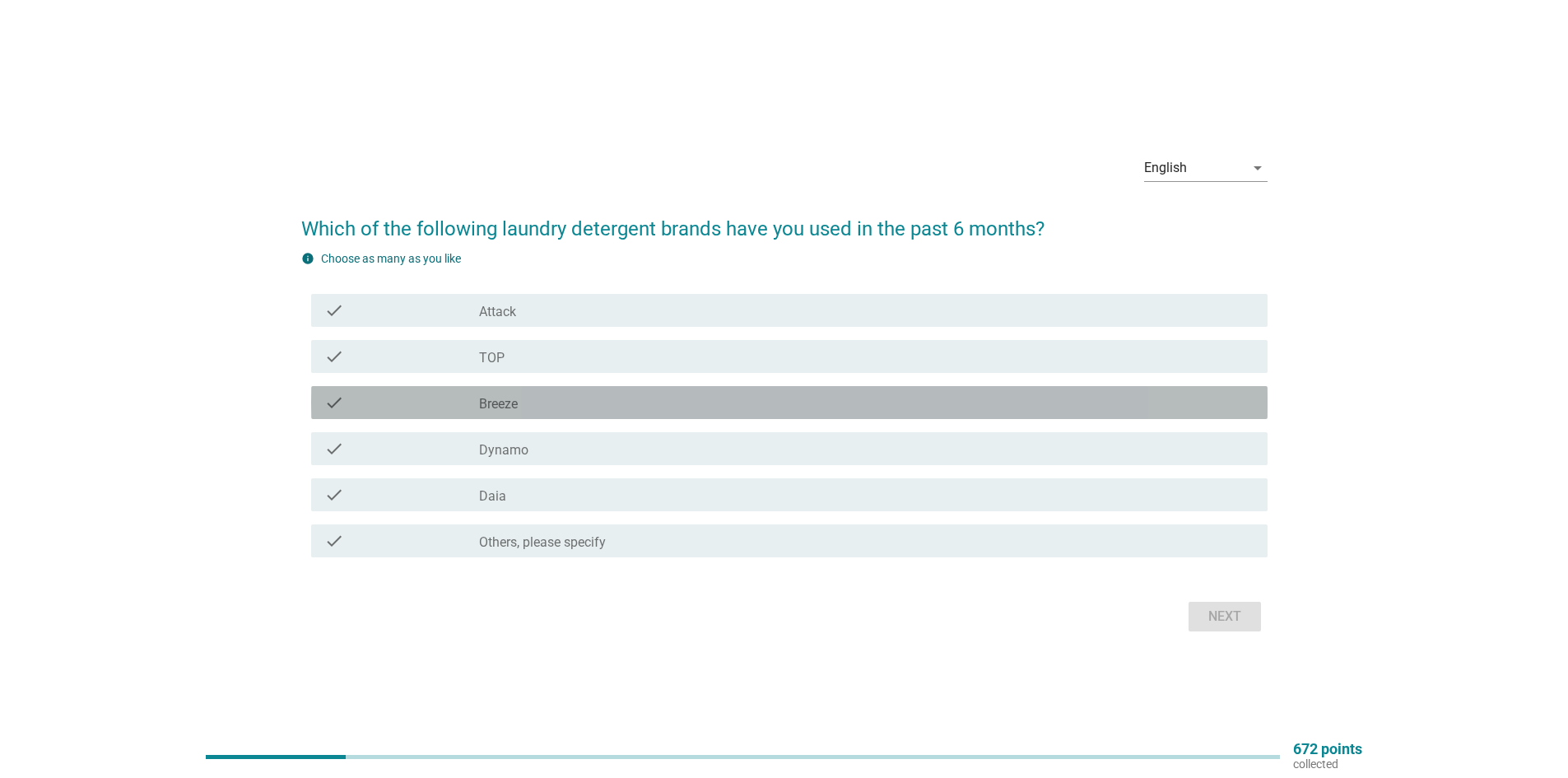
click at [506, 410] on label "Breeze" at bounding box center [498, 404] width 39 height 17
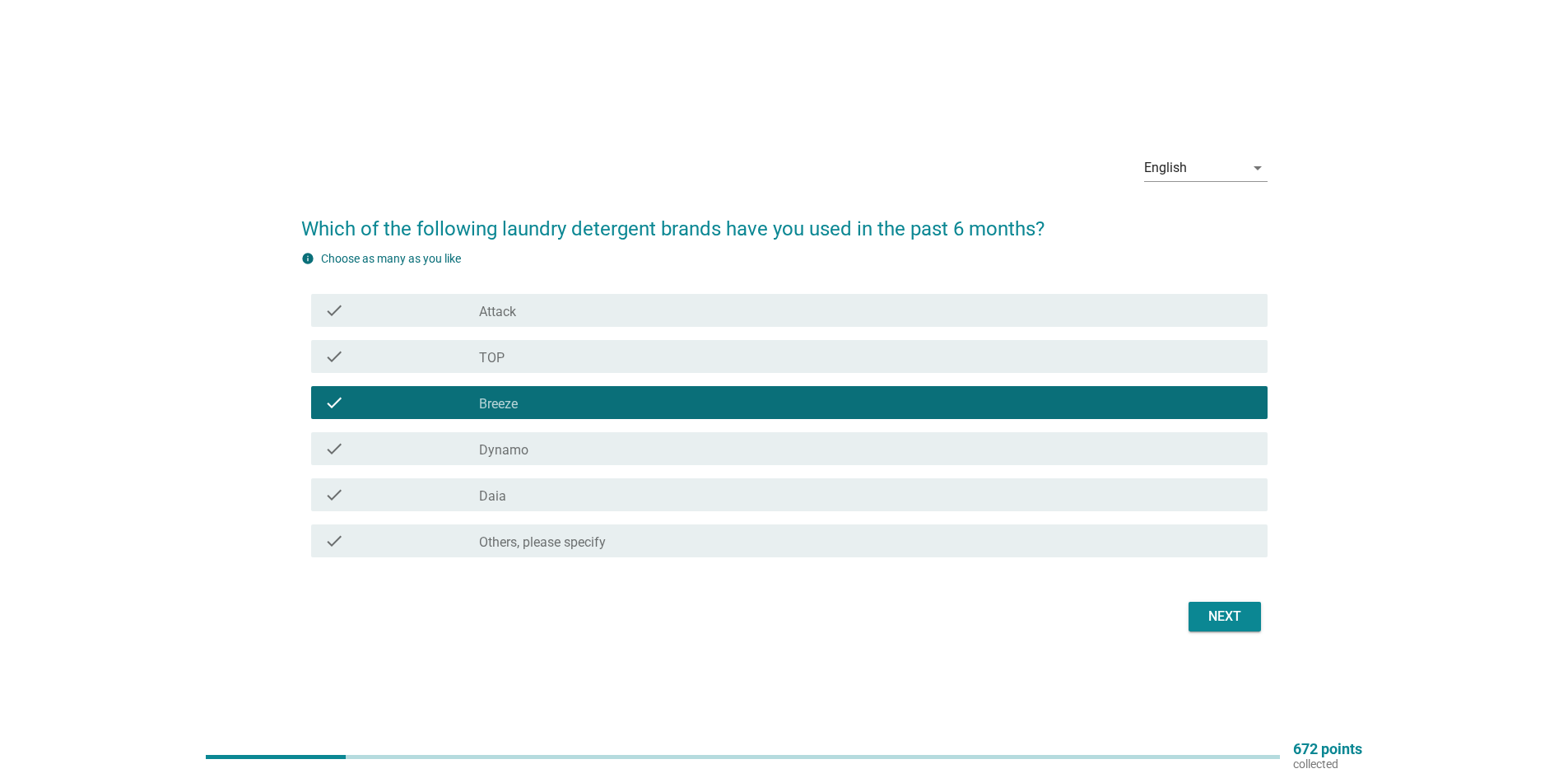
click at [539, 449] on div "check_box Dynamo" at bounding box center [866, 449] width 775 height 20
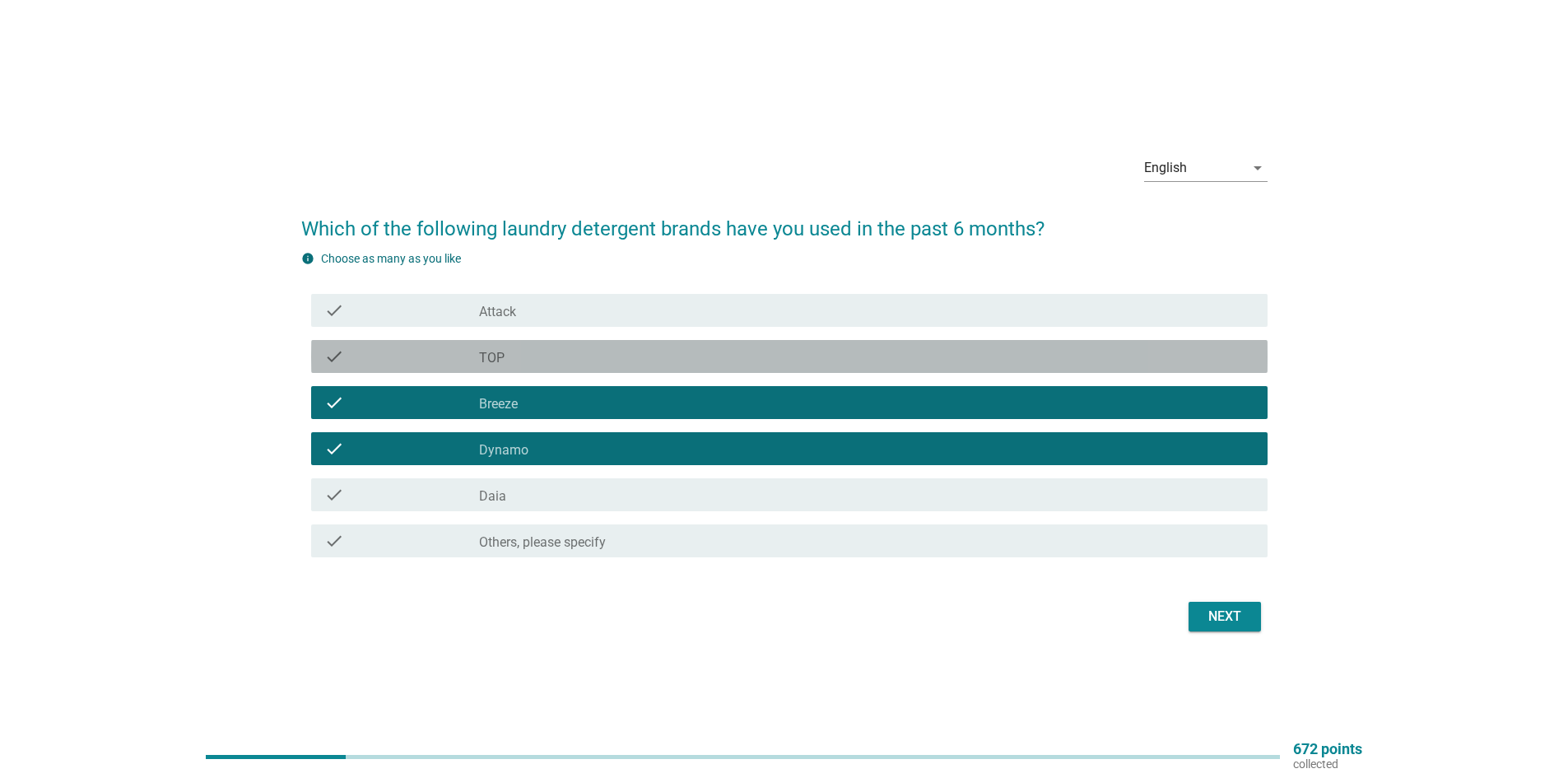
click at [534, 352] on div "check_box TOP" at bounding box center [866, 357] width 775 height 20
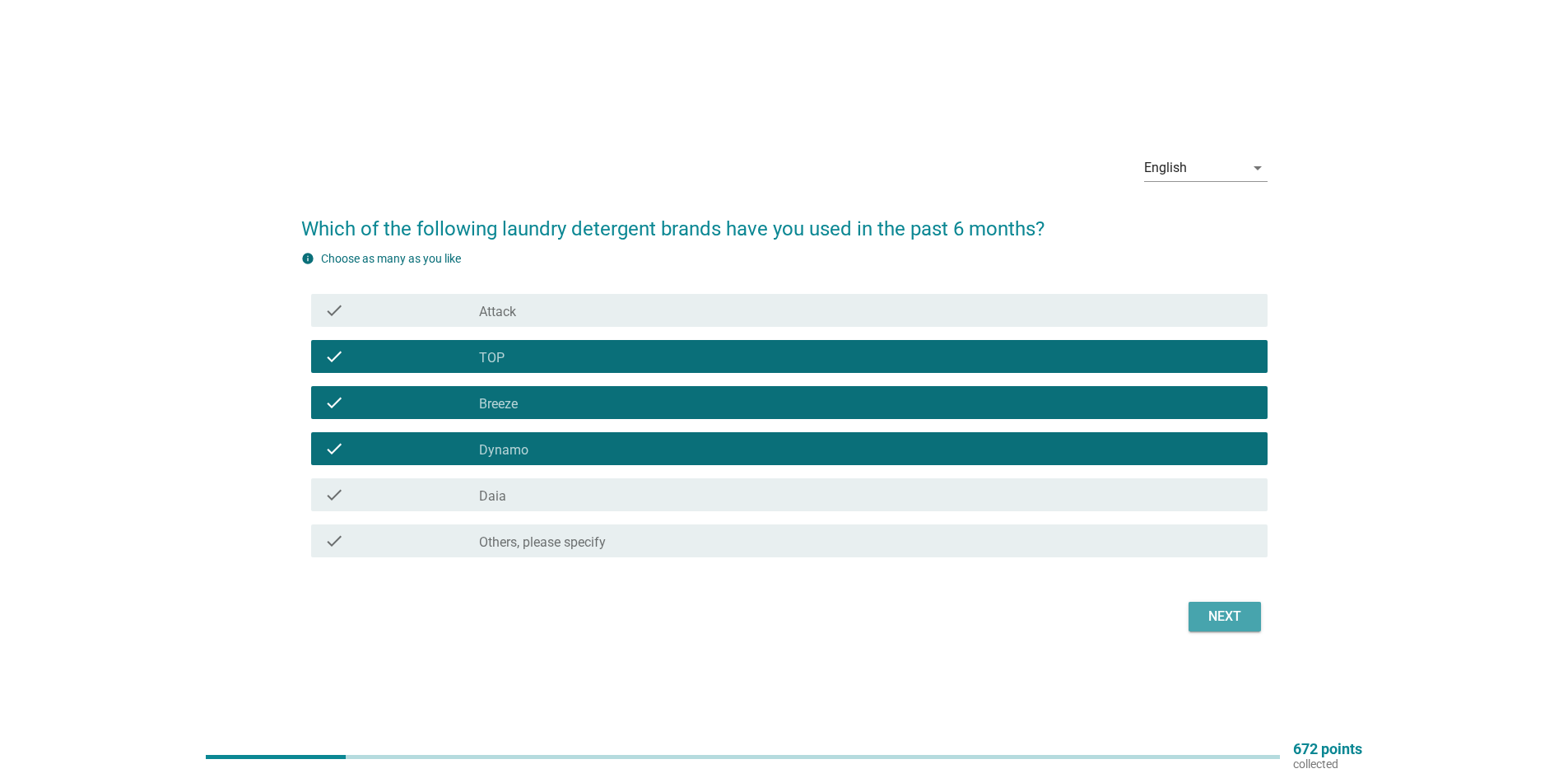
click at [1230, 611] on div "Next" at bounding box center [1225, 617] width 46 height 20
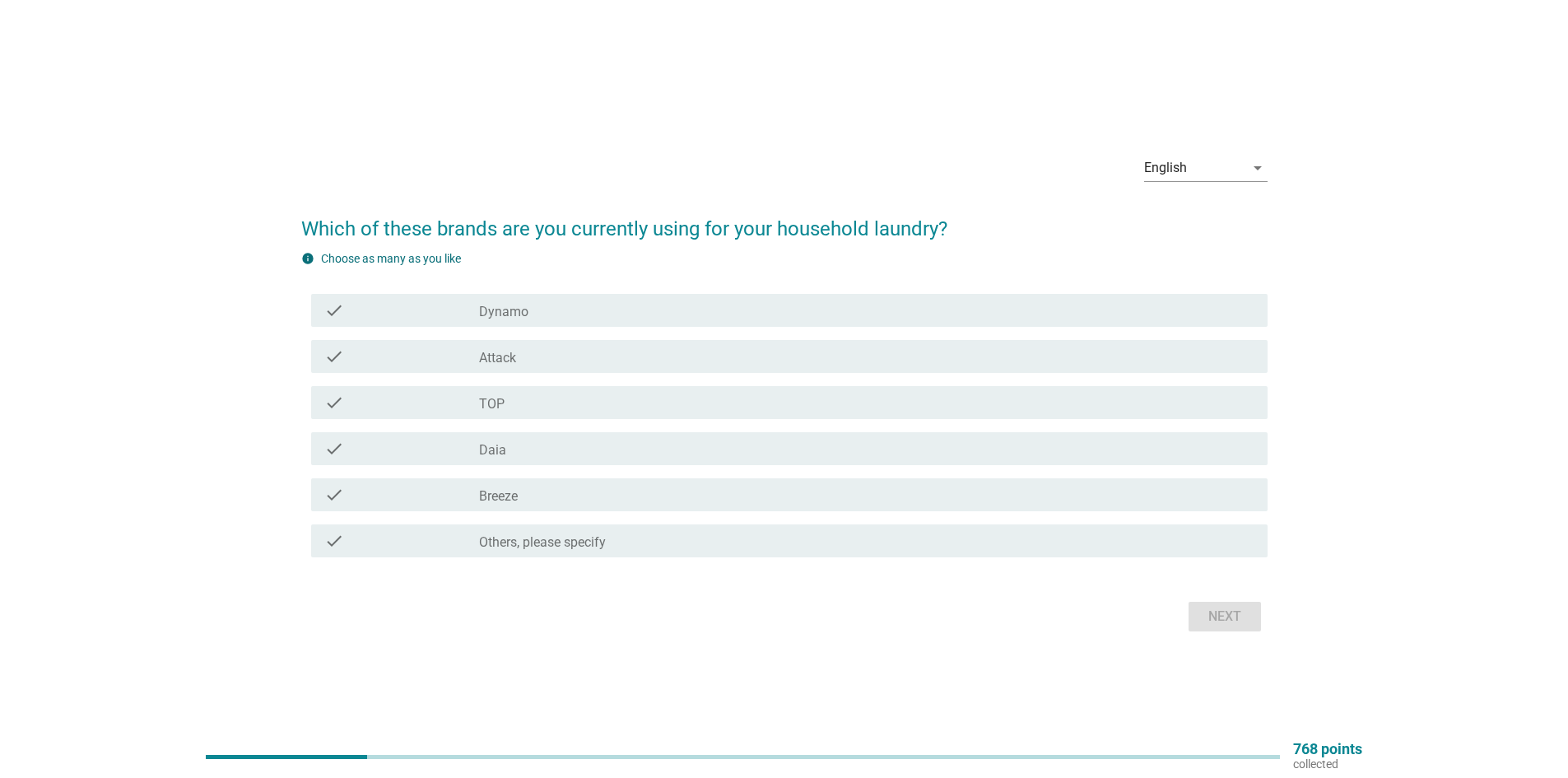
click at [509, 317] on label "Dynamo" at bounding box center [504, 312] width 50 height 17
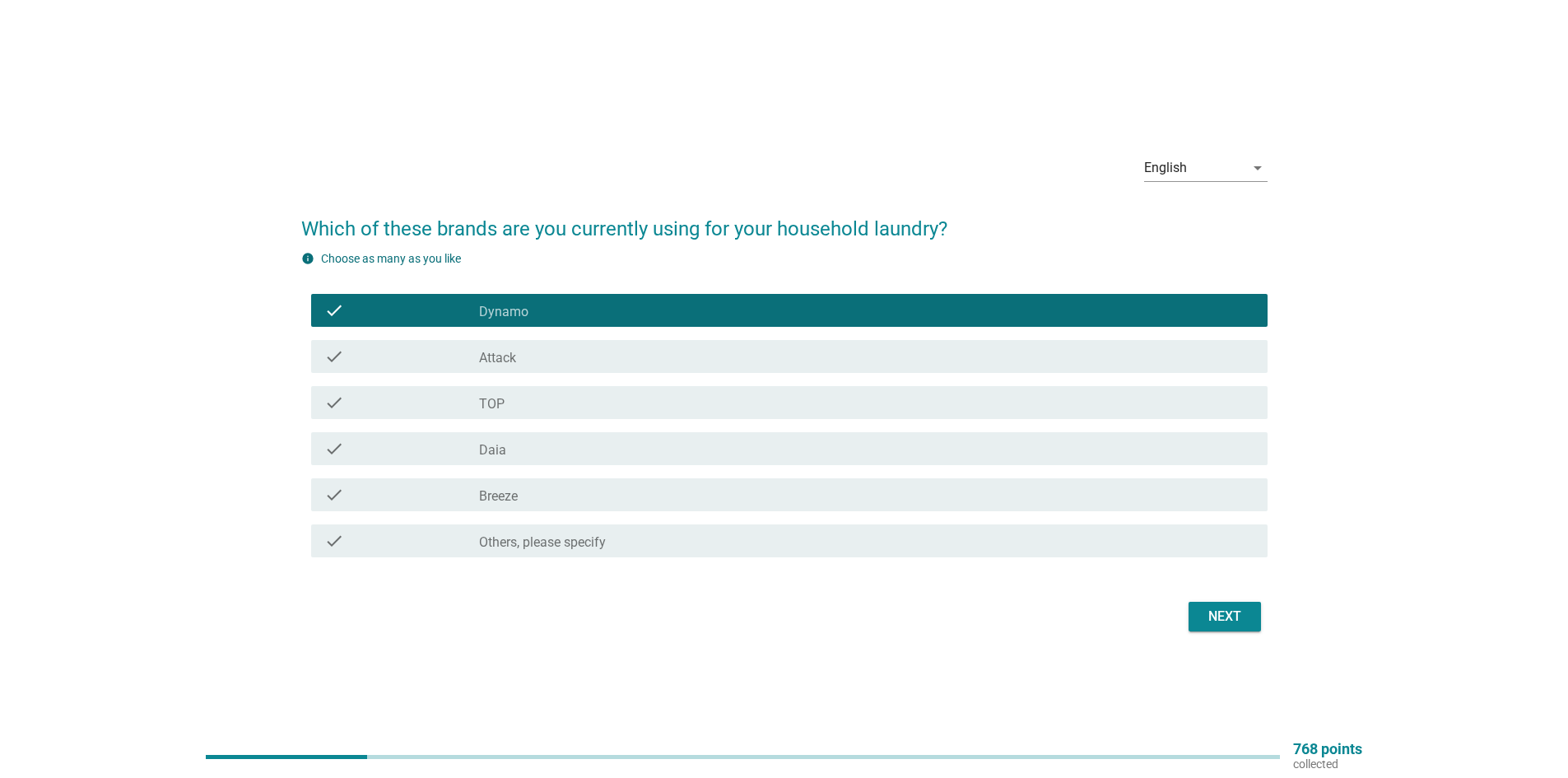
click at [563, 496] on div "check_box Breeze" at bounding box center [866, 495] width 775 height 20
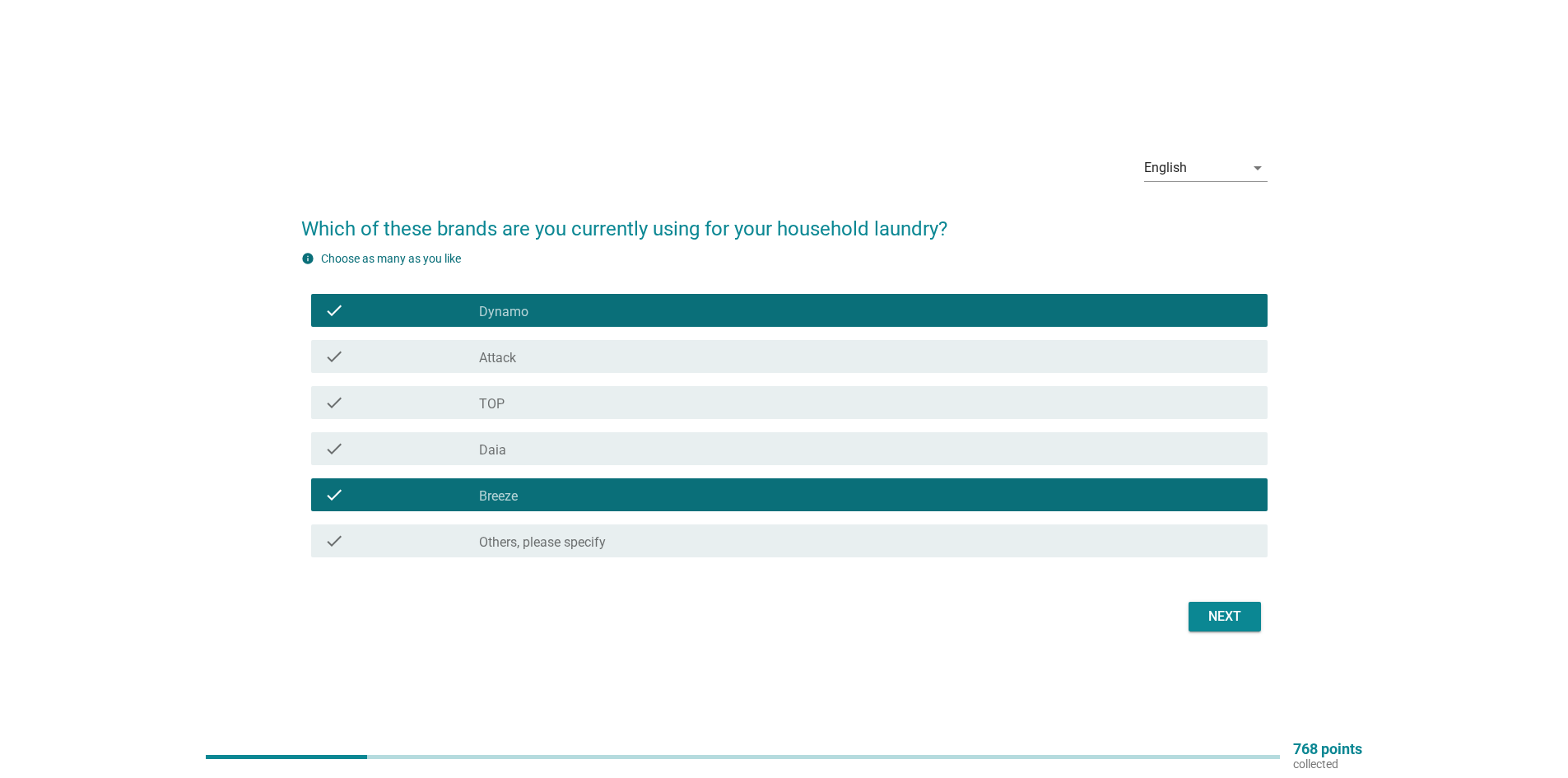
click at [1208, 626] on div "Next" at bounding box center [1225, 617] width 46 height 20
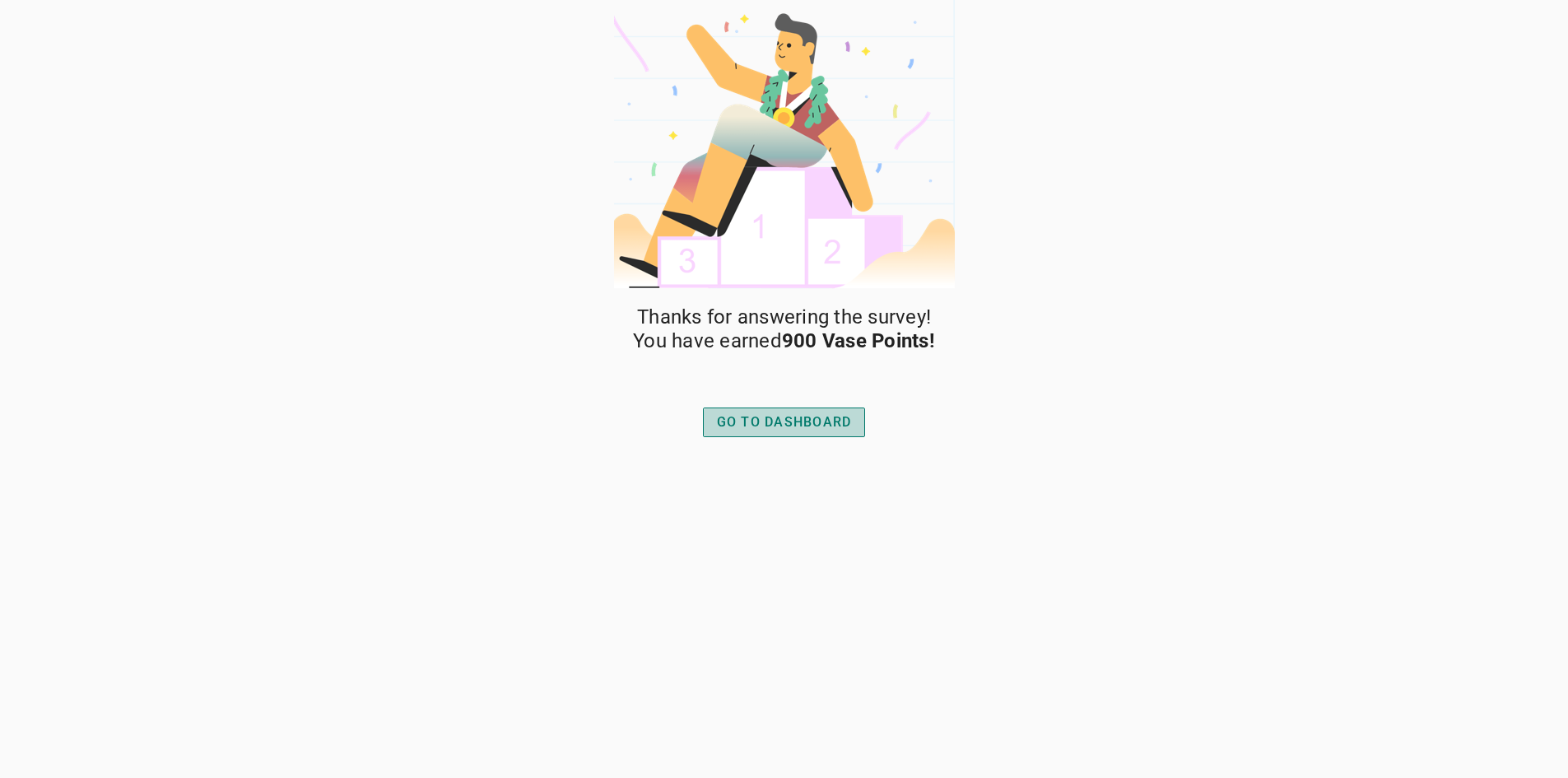
click at [760, 425] on div "GO TO DASHBOARD" at bounding box center [784, 422] width 135 height 20
click at [763, 416] on div "GO TO DASHBOARD" at bounding box center [784, 422] width 135 height 20
